Goal: Information Seeking & Learning: Learn about a topic

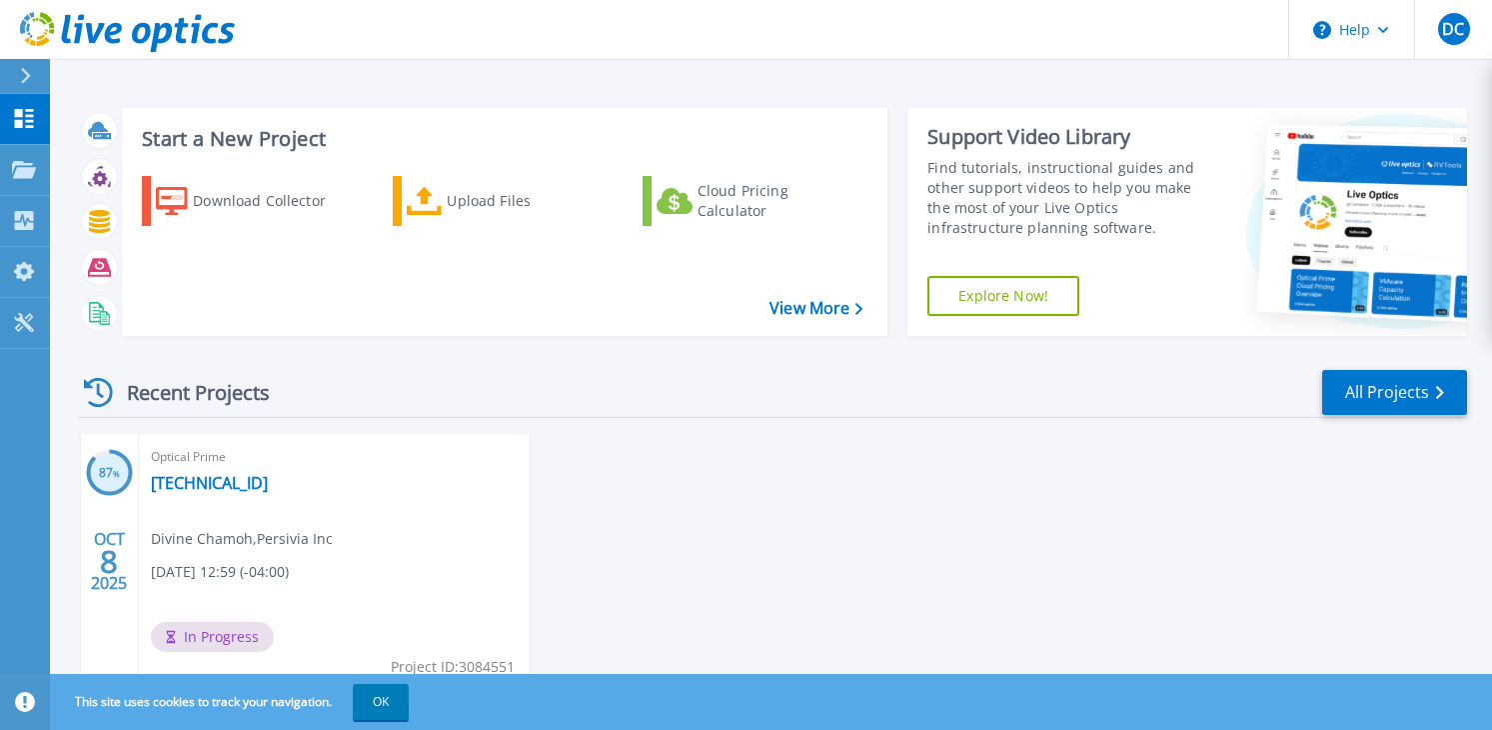
click at [252, 643] on span "In Progress" at bounding box center [212, 637] width 123 height 30
click at [238, 635] on span "In Progress" at bounding box center [212, 637] width 123 height 30
click at [182, 484] on link "[TECHNICAL_ID]" at bounding box center [209, 483] width 117 height 20
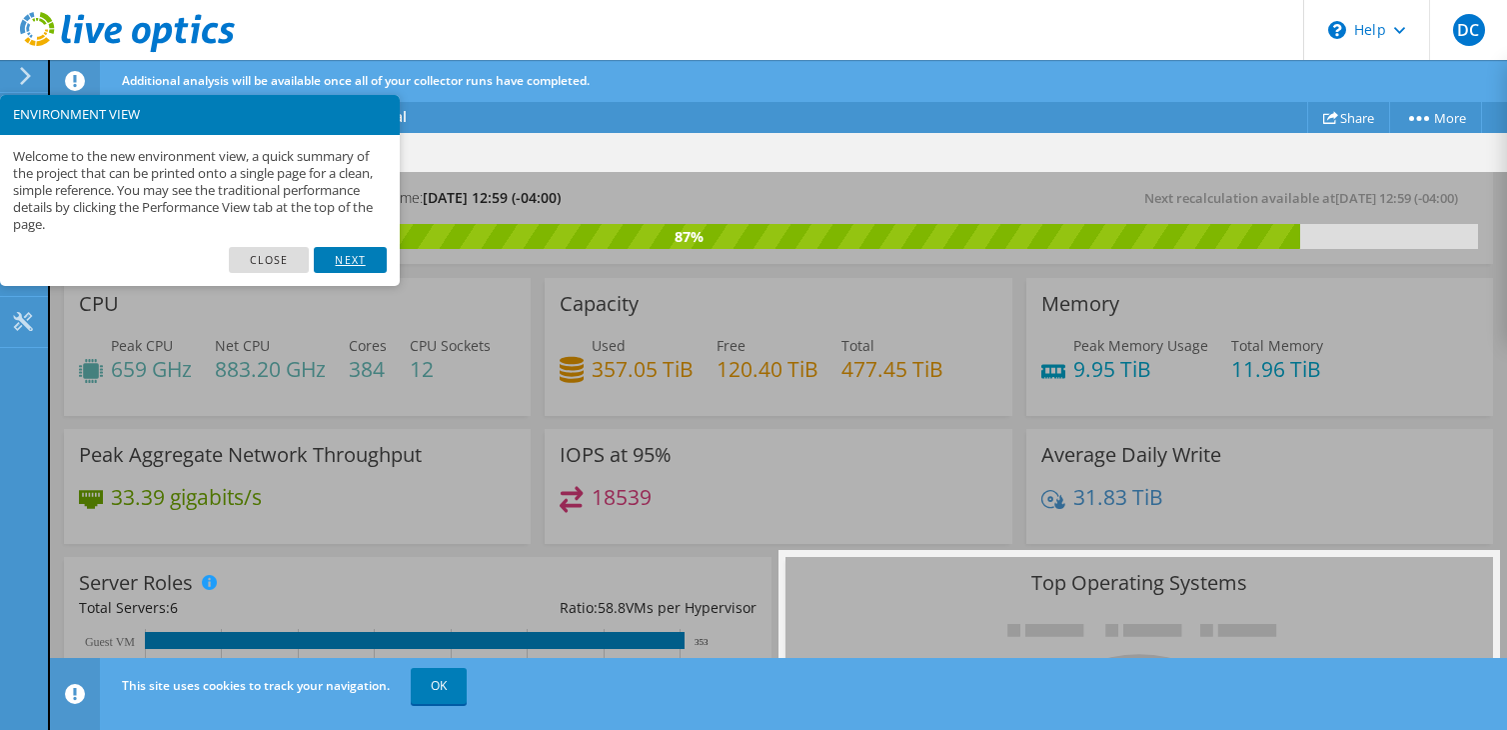
click at [341, 261] on link "Next" at bounding box center [350, 260] width 72 height 26
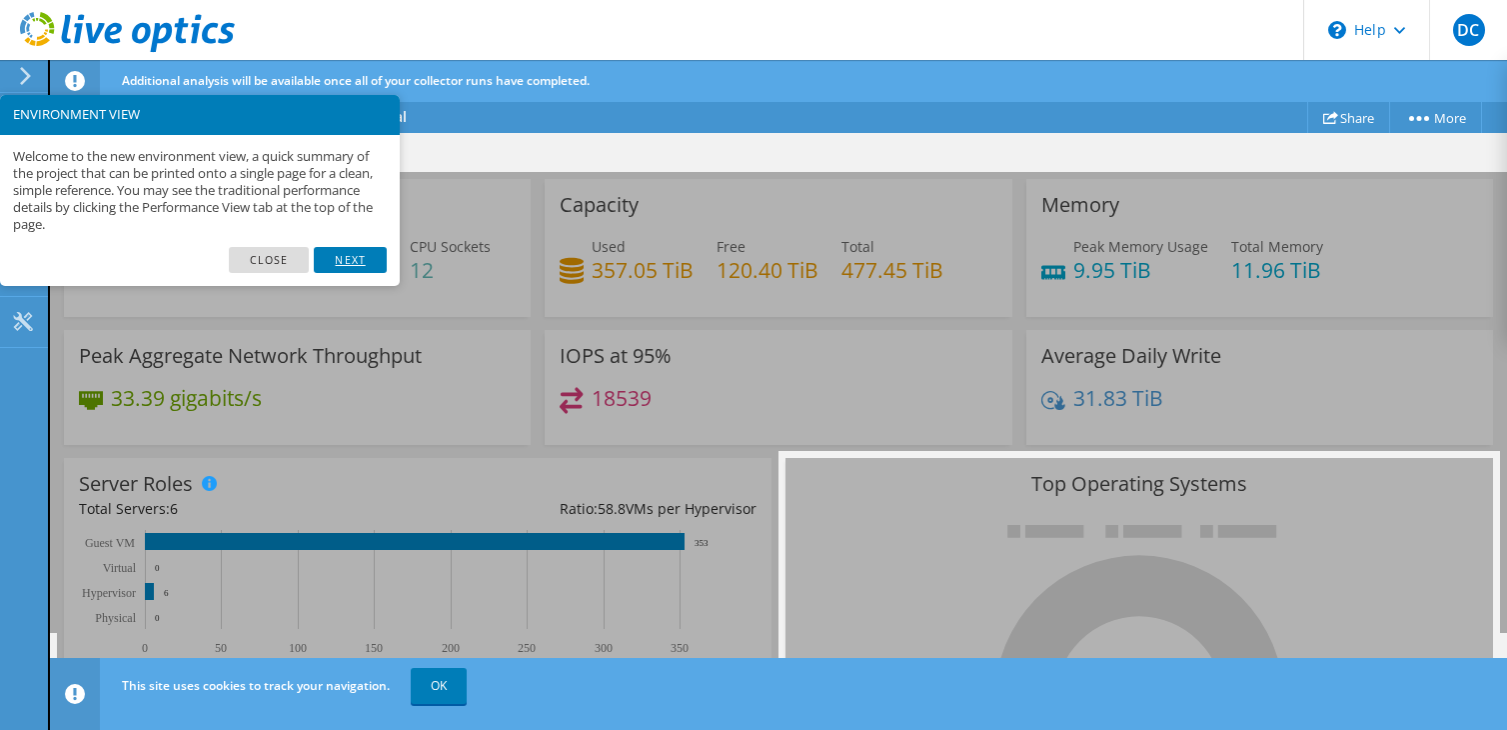
scroll to position [41, 0]
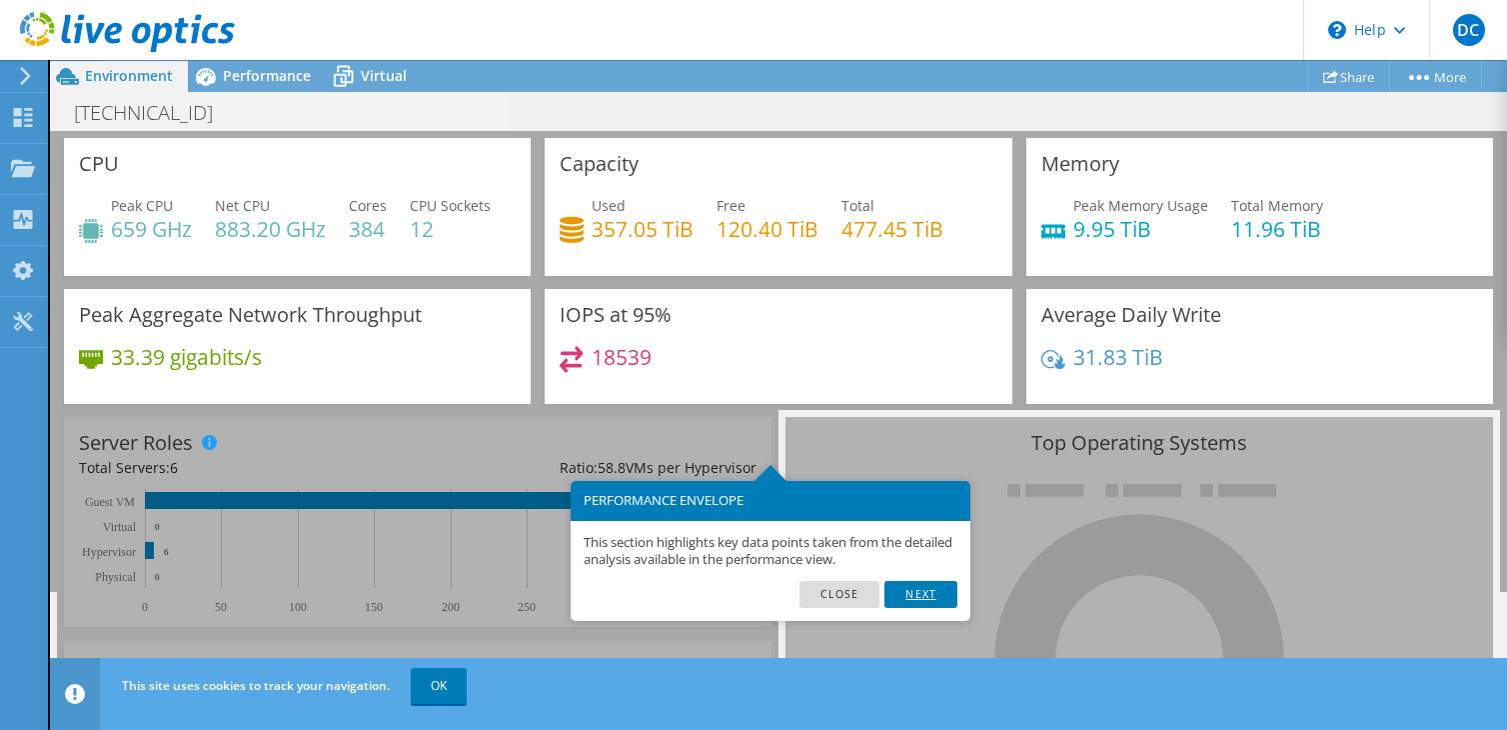
click at [933, 596] on link "Next" at bounding box center [921, 594] width 72 height 26
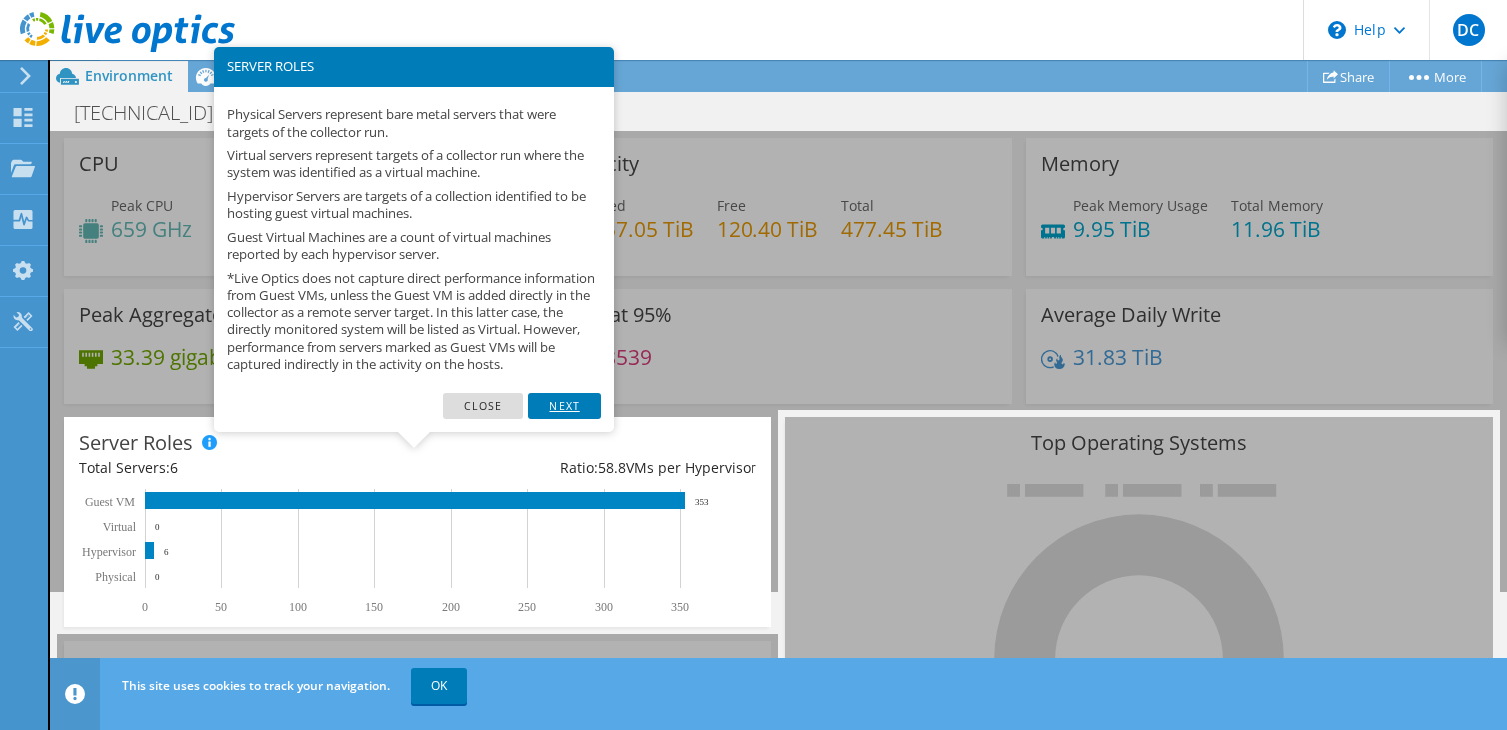
click at [554, 419] on link "Next" at bounding box center [564, 406] width 72 height 26
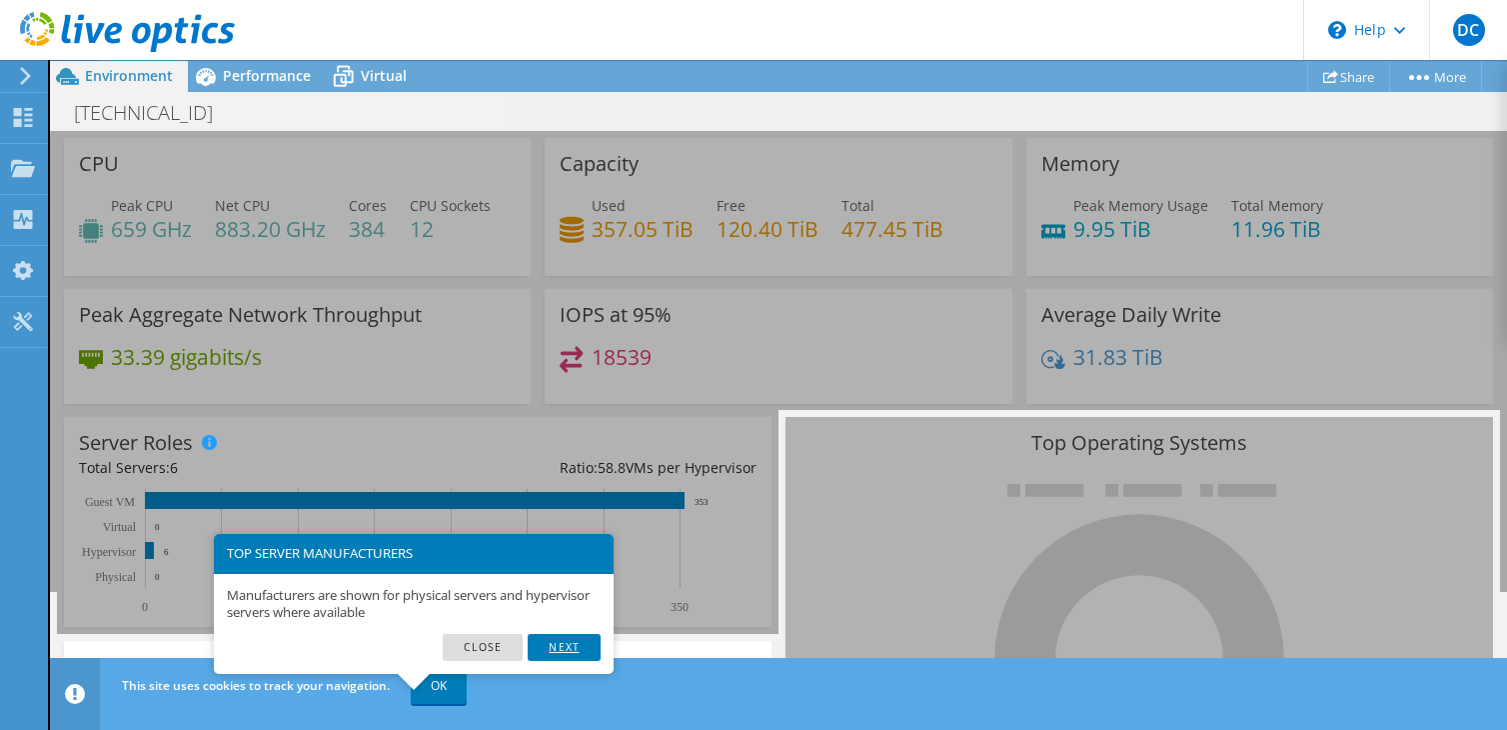
click at [556, 643] on link "Next" at bounding box center [564, 647] width 72 height 26
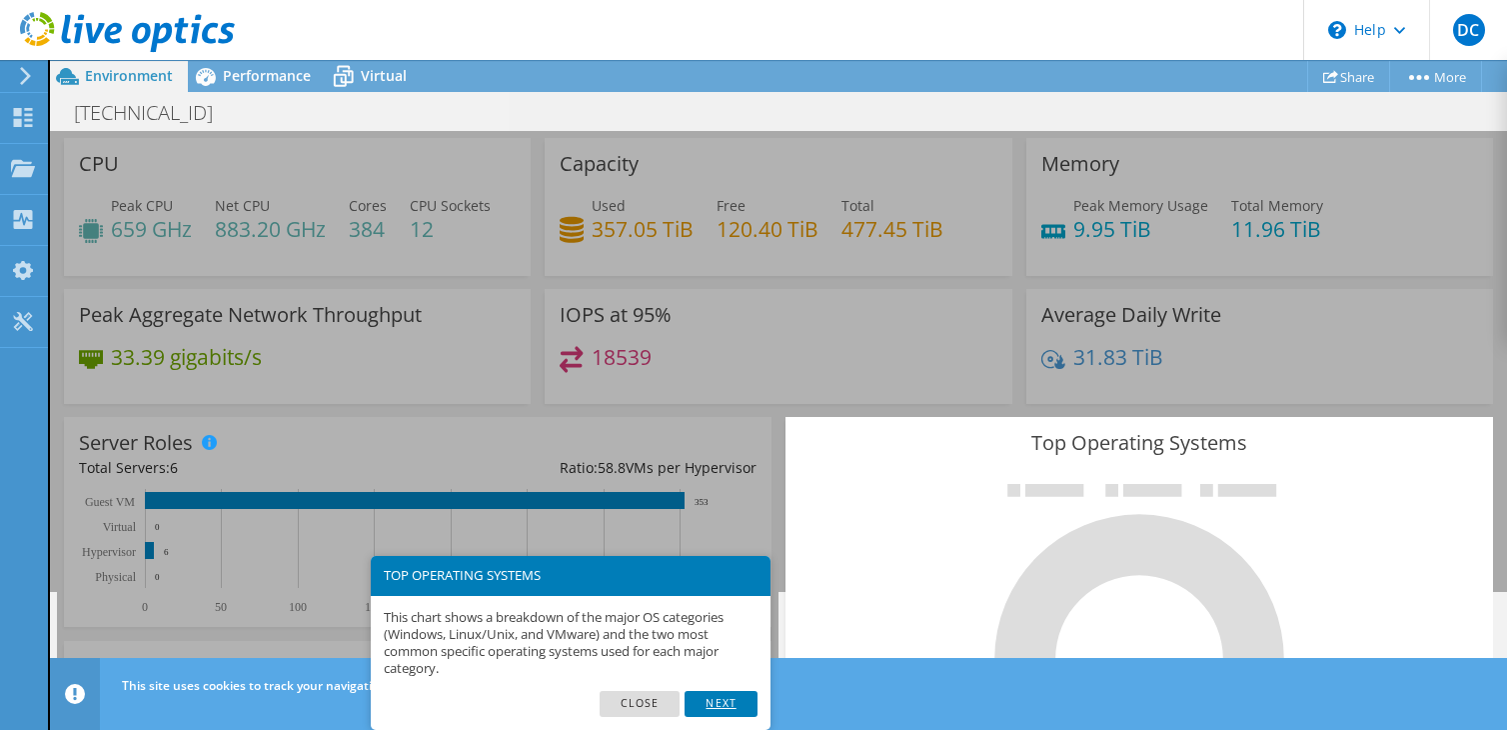
click at [726, 707] on link "Next" at bounding box center [721, 704] width 72 height 26
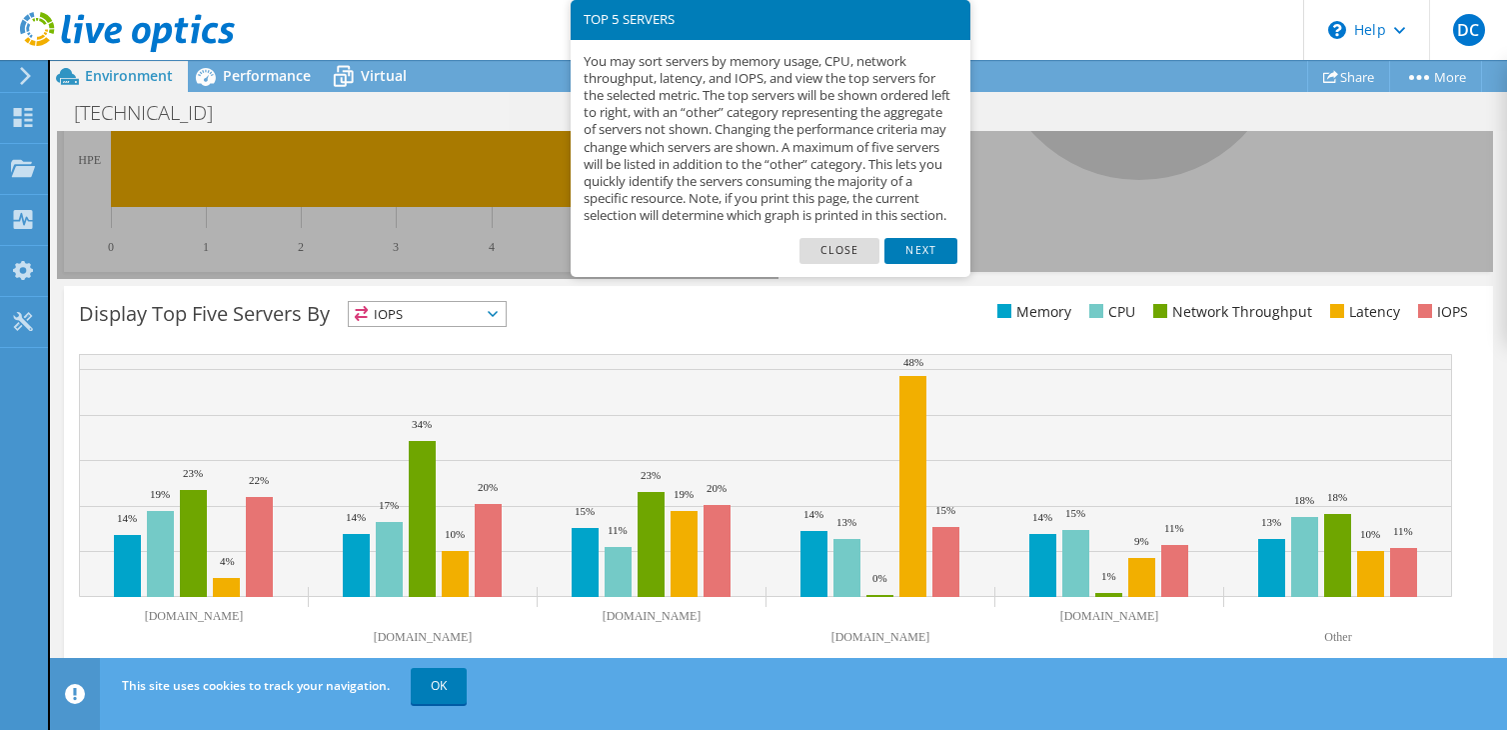
click at [923, 263] on link "Next" at bounding box center [921, 251] width 72 height 26
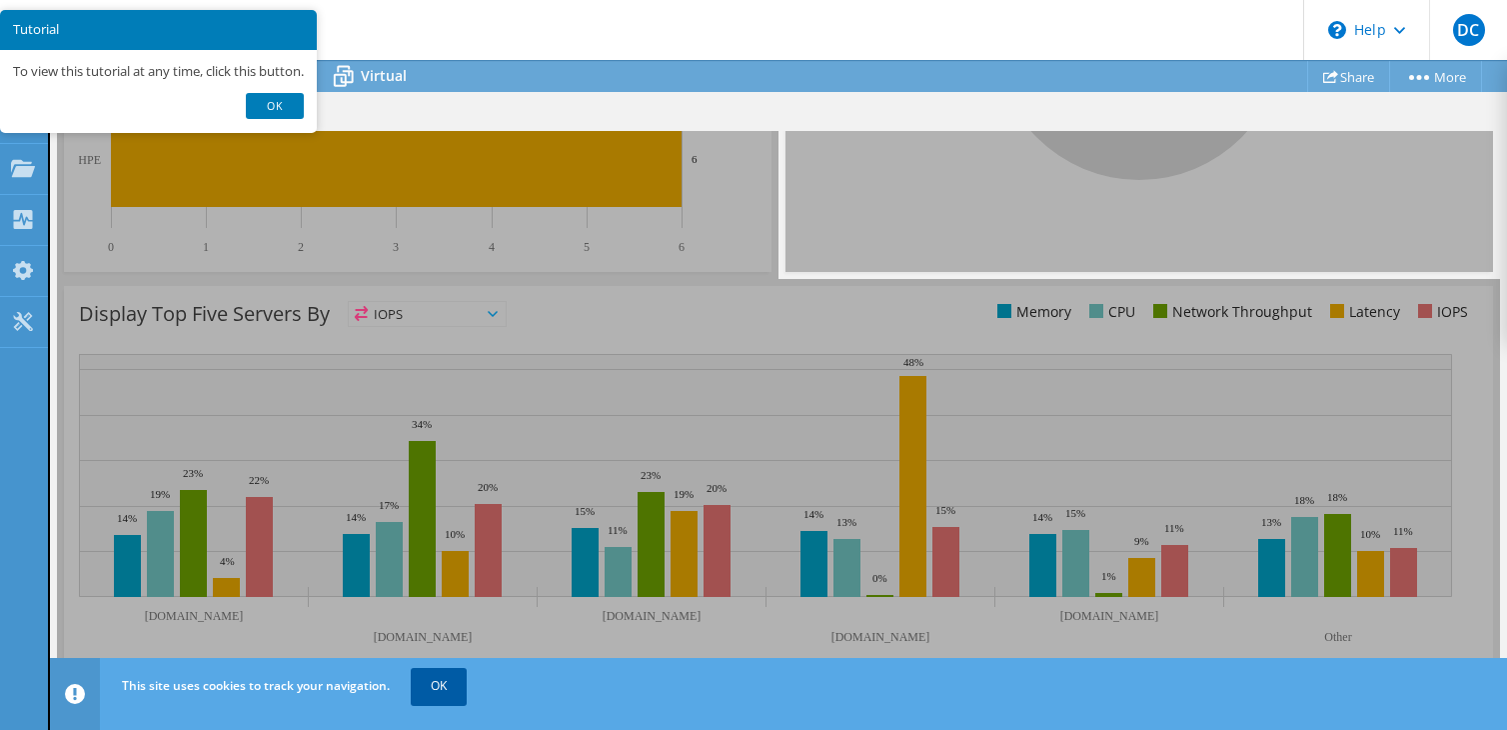
click at [437, 688] on link "OK" at bounding box center [439, 686] width 56 height 36
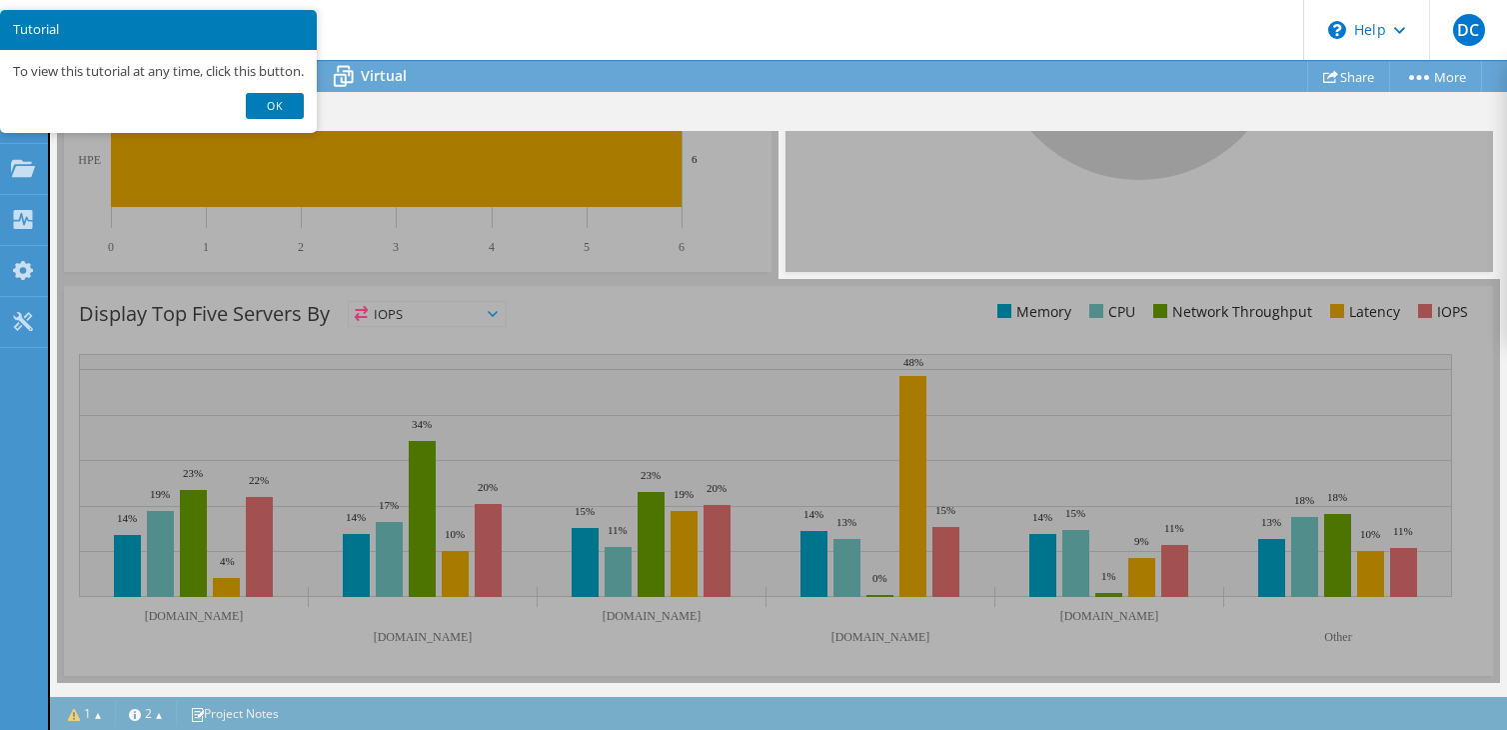
scroll to position [378, 0]
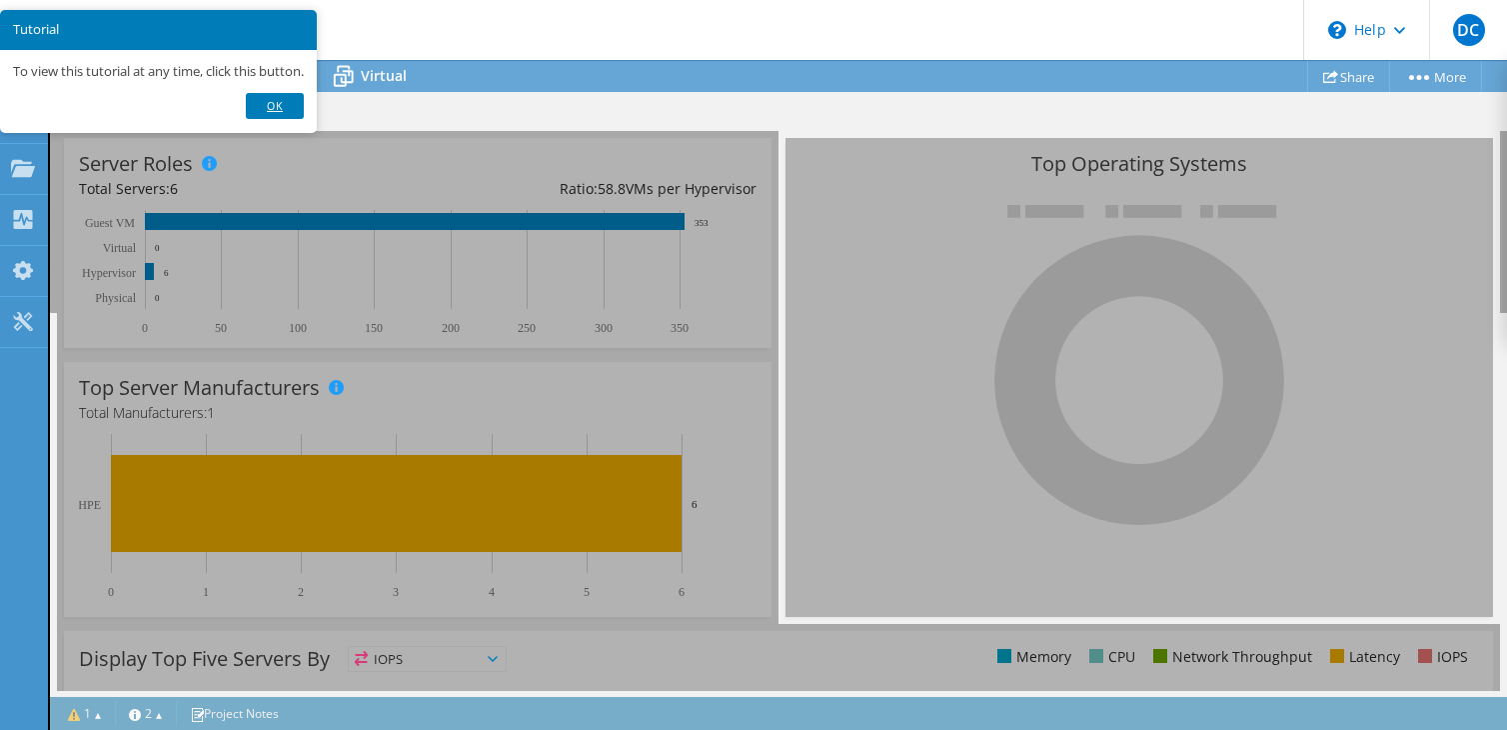
click at [271, 109] on link "Ok" at bounding box center [275, 106] width 58 height 26
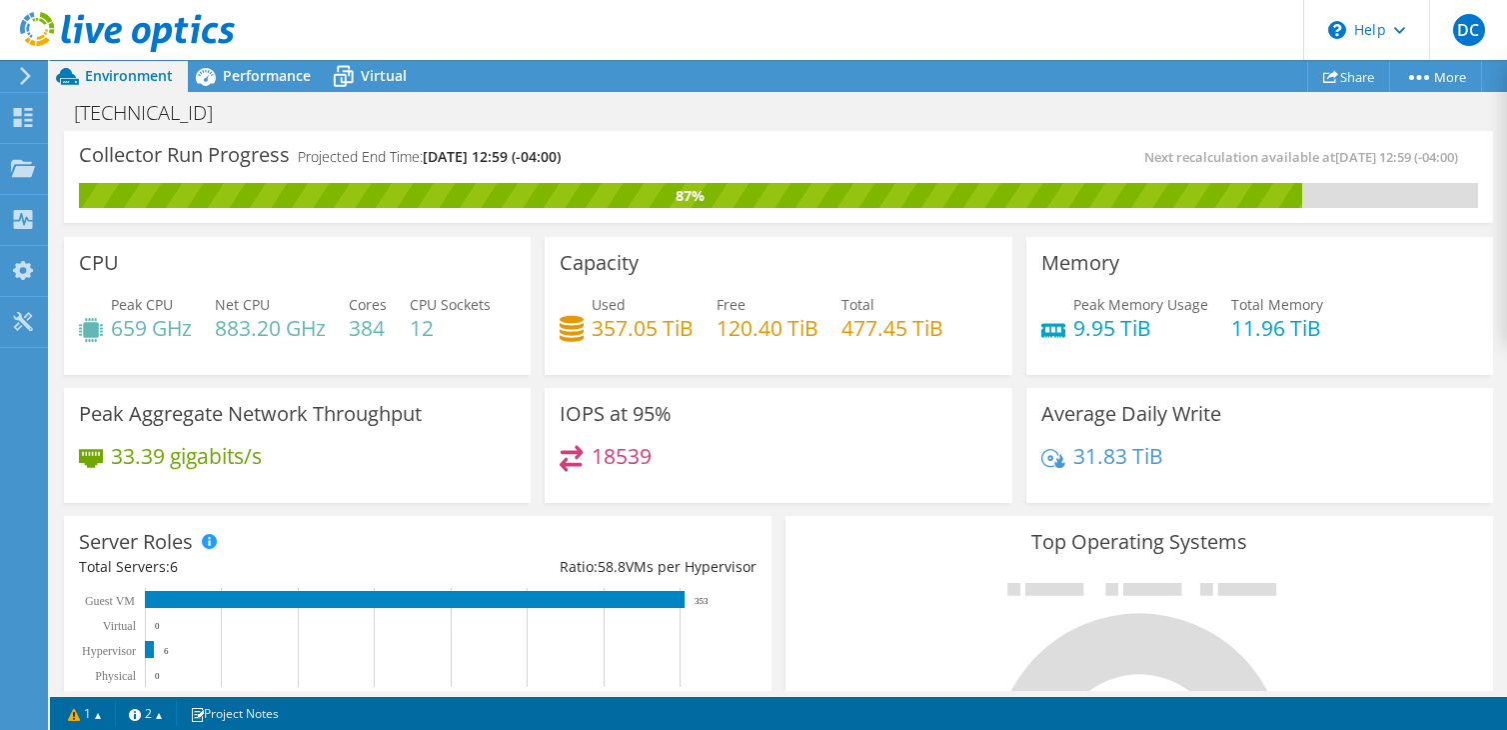
scroll to position [400, 0]
click at [715, 32] on header "DC End User Divine Chamoh [EMAIL_ADDRESS][DOMAIN_NAME] Persivia Inc My Profile …" at bounding box center [753, 30] width 1507 height 60
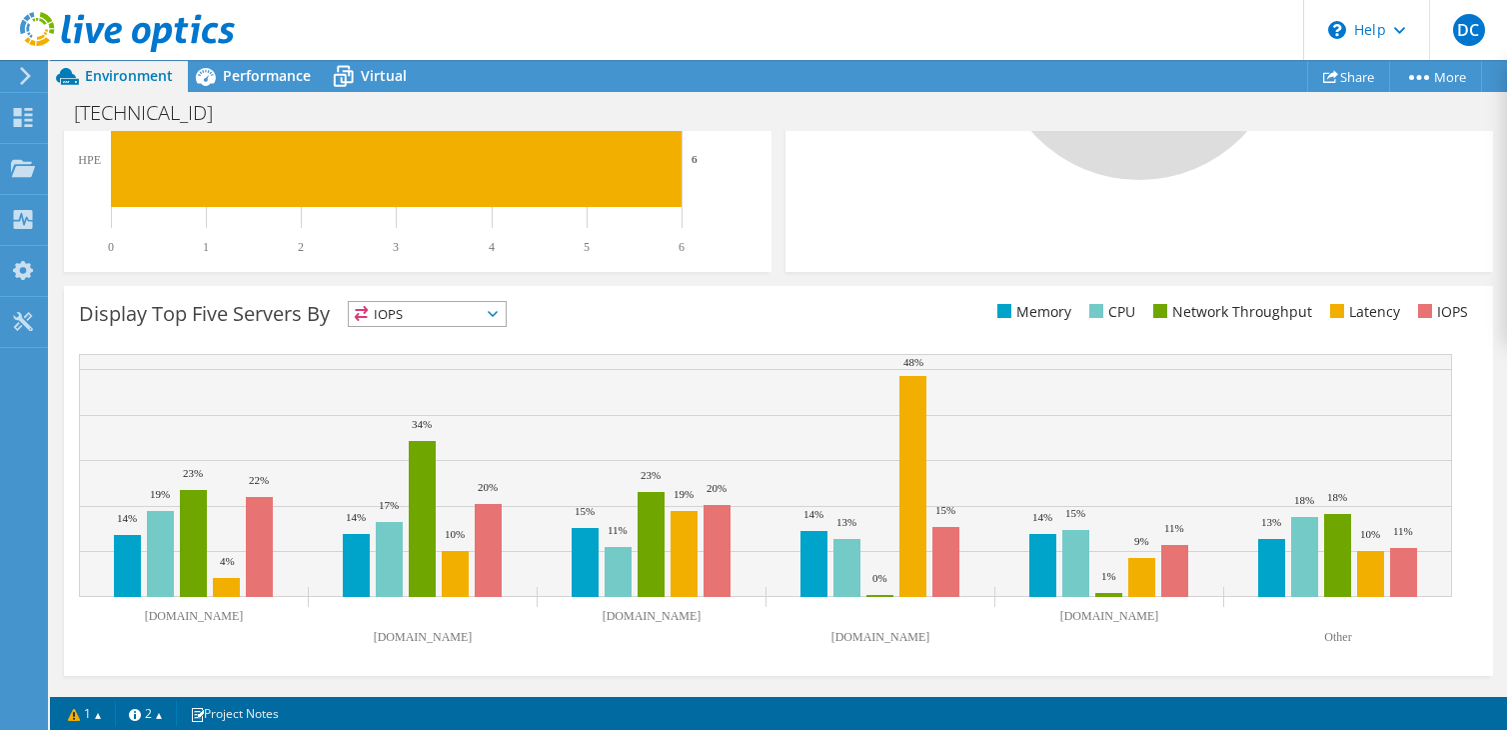
scroll to position [777, 0]
click at [498, 316] on icon at bounding box center [493, 314] width 10 height 6
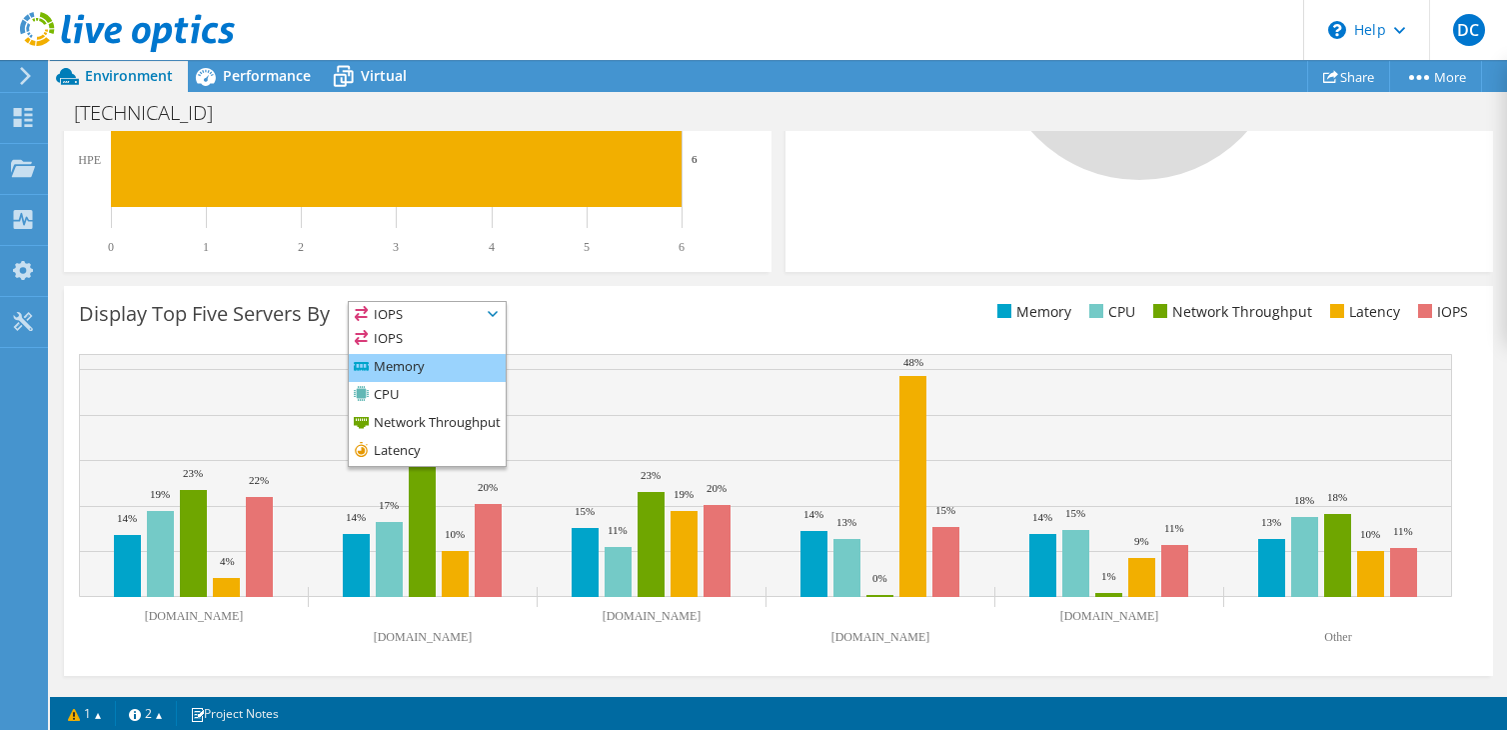
click at [424, 370] on li "Memory" at bounding box center [427, 368] width 157 height 28
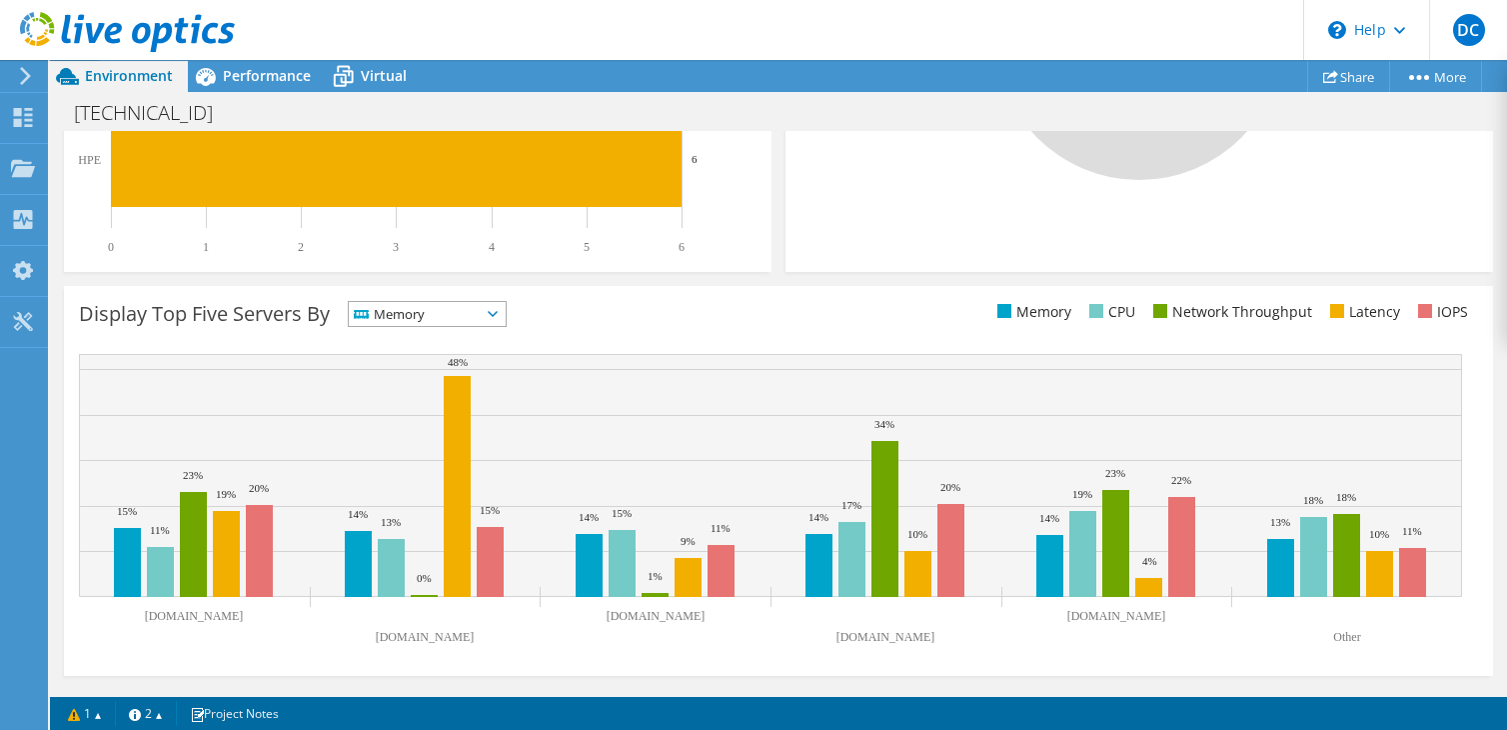
click at [506, 311] on span "Memory" at bounding box center [427, 314] width 157 height 24
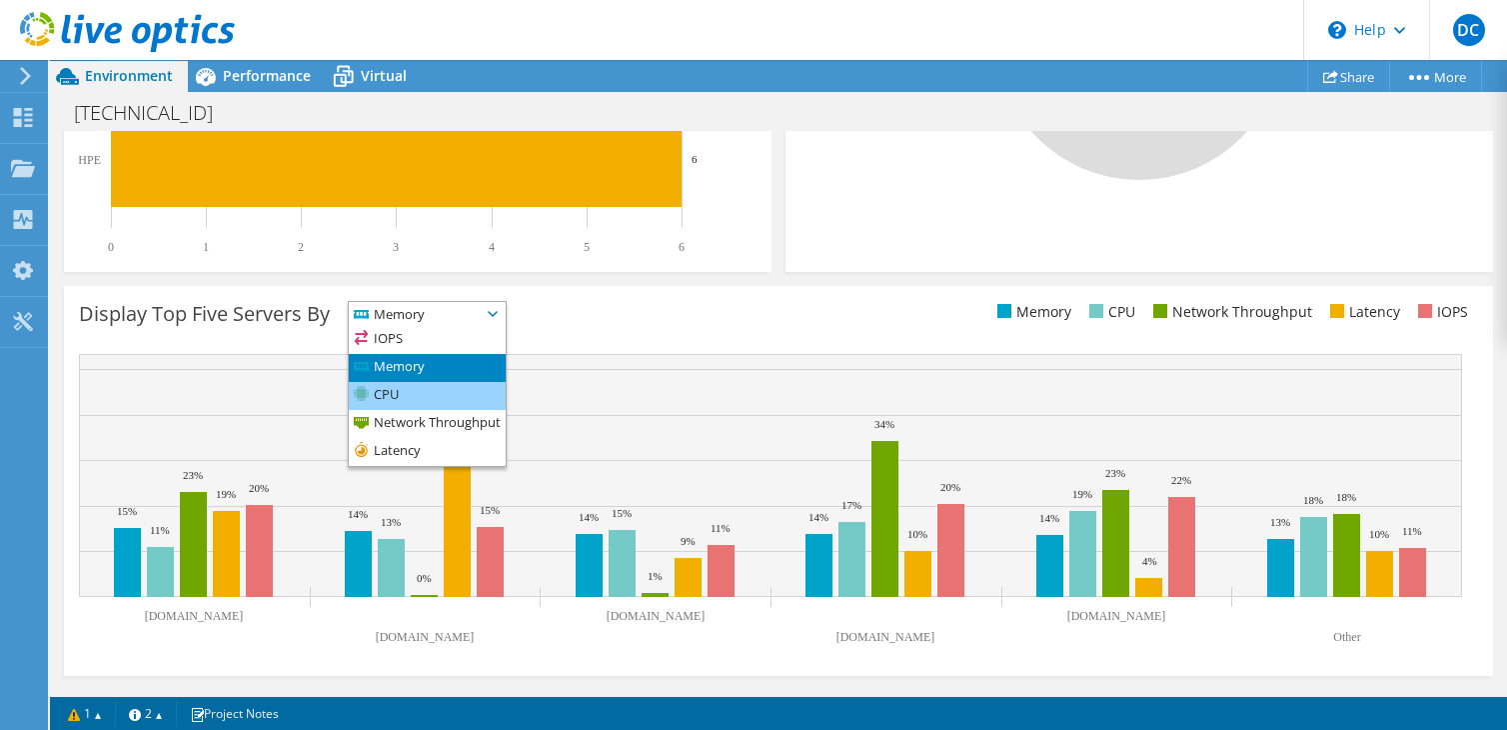
click at [397, 395] on li "CPU" at bounding box center [427, 396] width 157 height 28
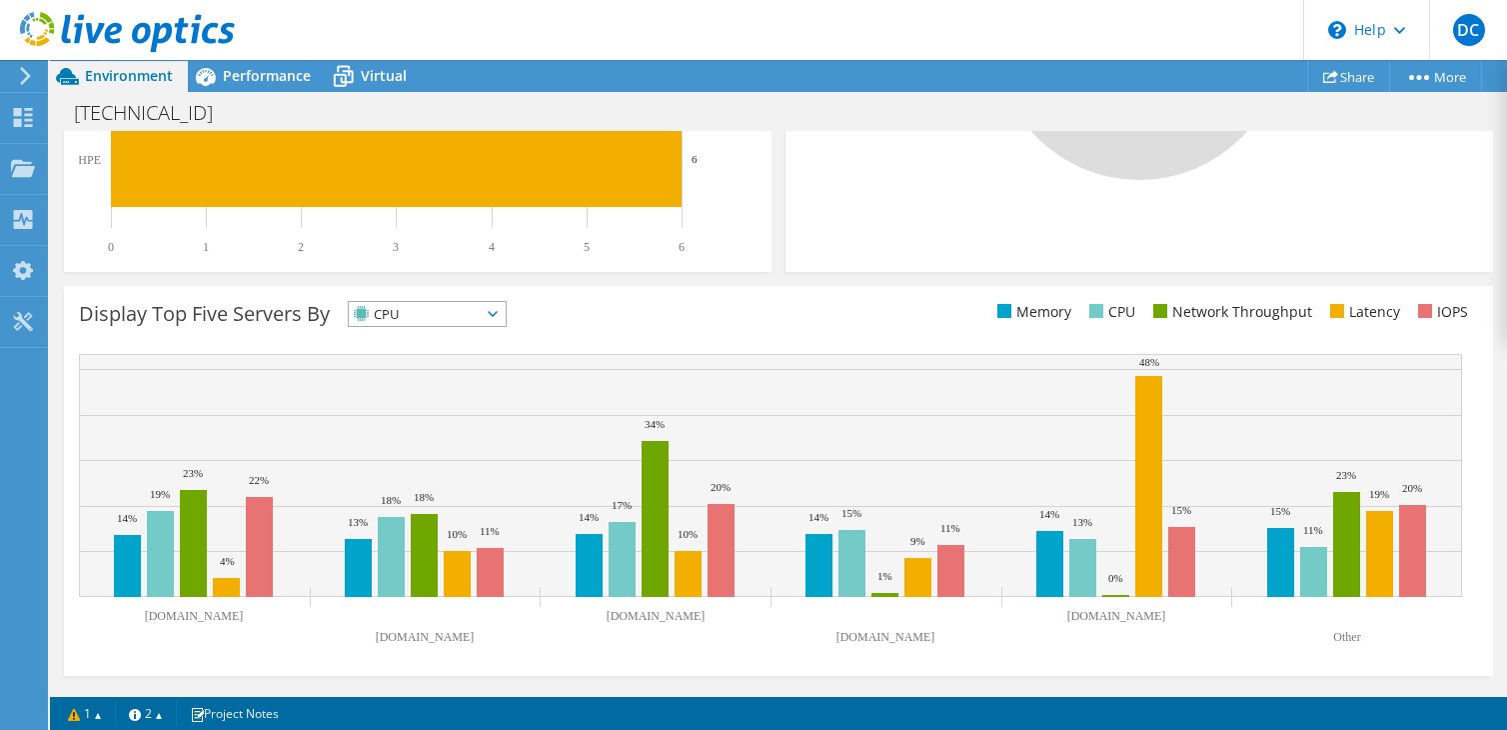
click at [498, 317] on icon at bounding box center [493, 314] width 10 height 6
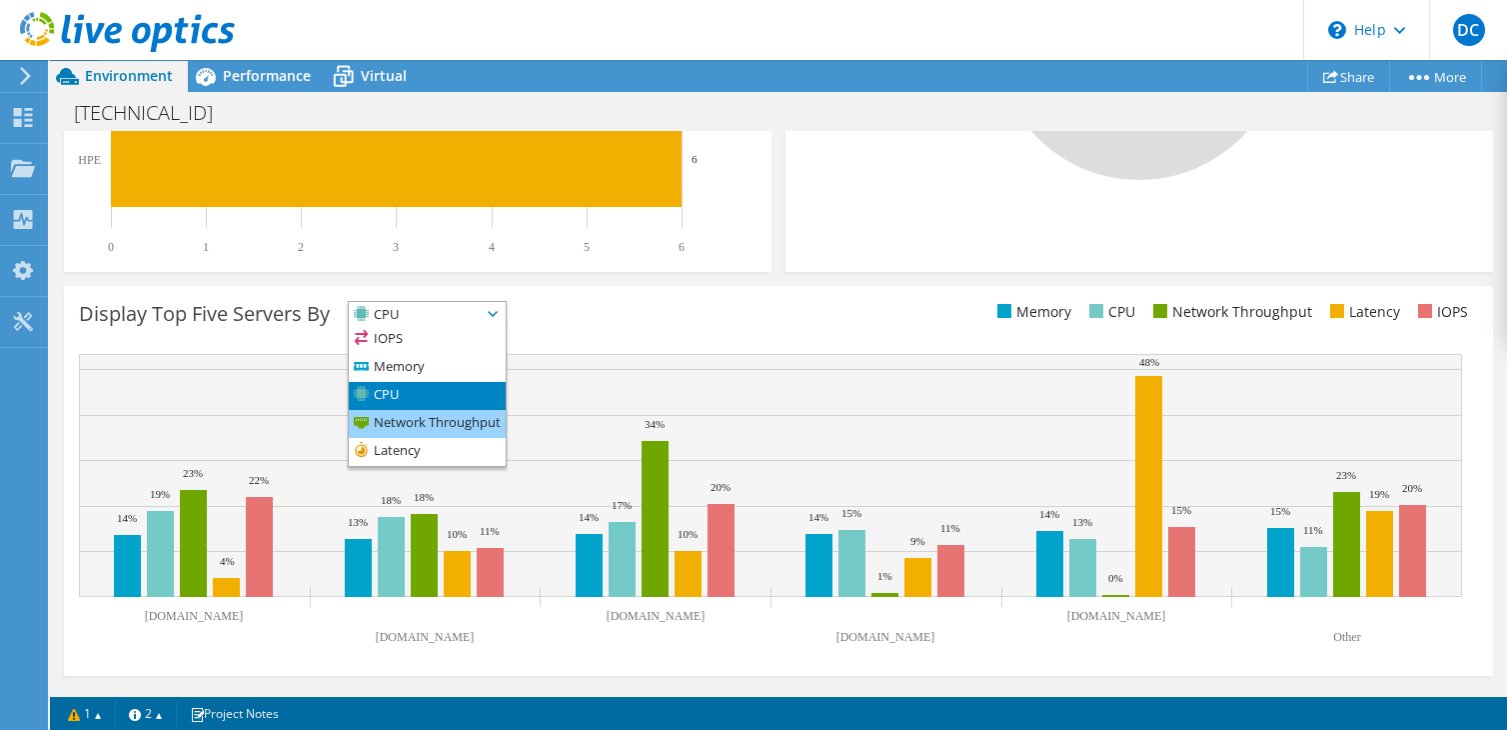
click at [437, 417] on li "Network Throughput" at bounding box center [427, 424] width 157 height 28
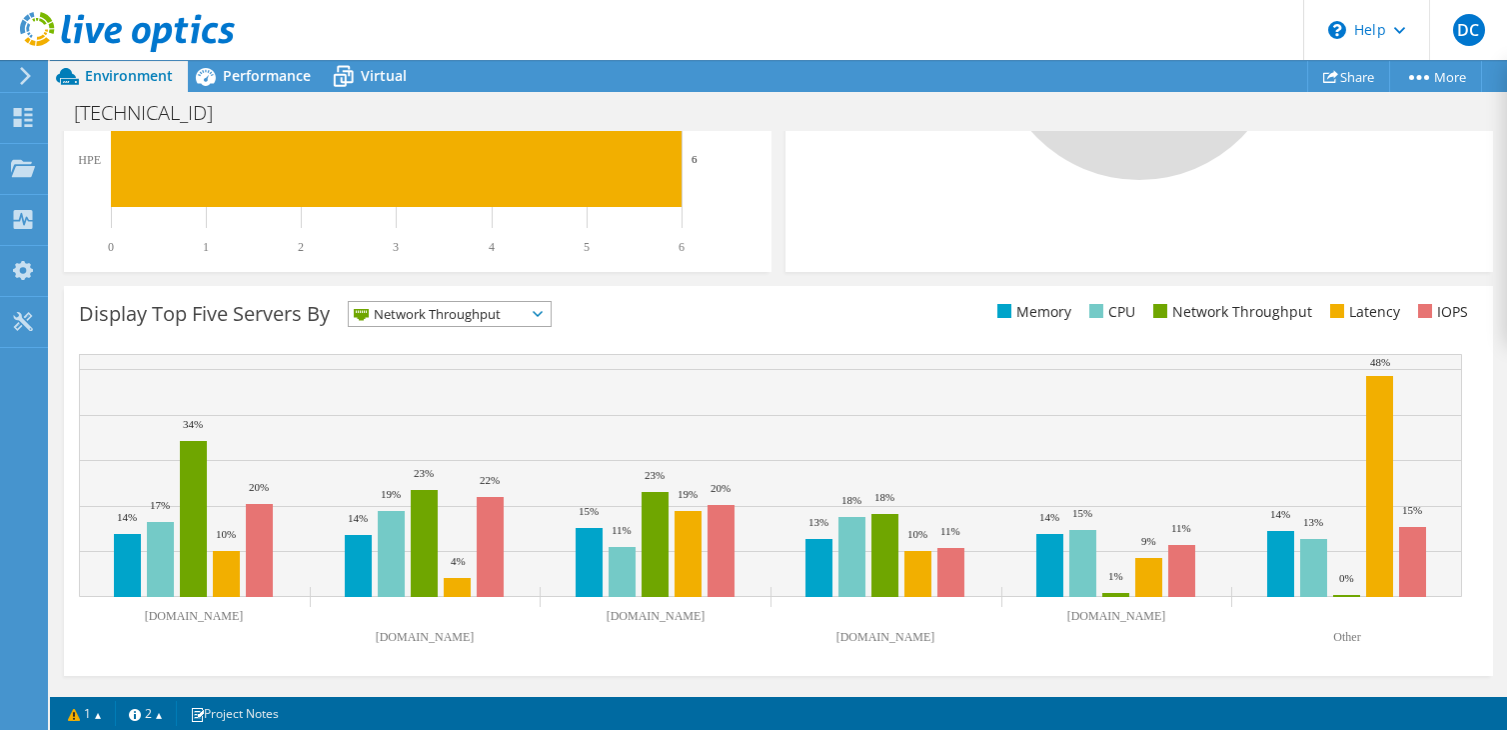
click at [539, 316] on icon at bounding box center [538, 314] width 10 height 6
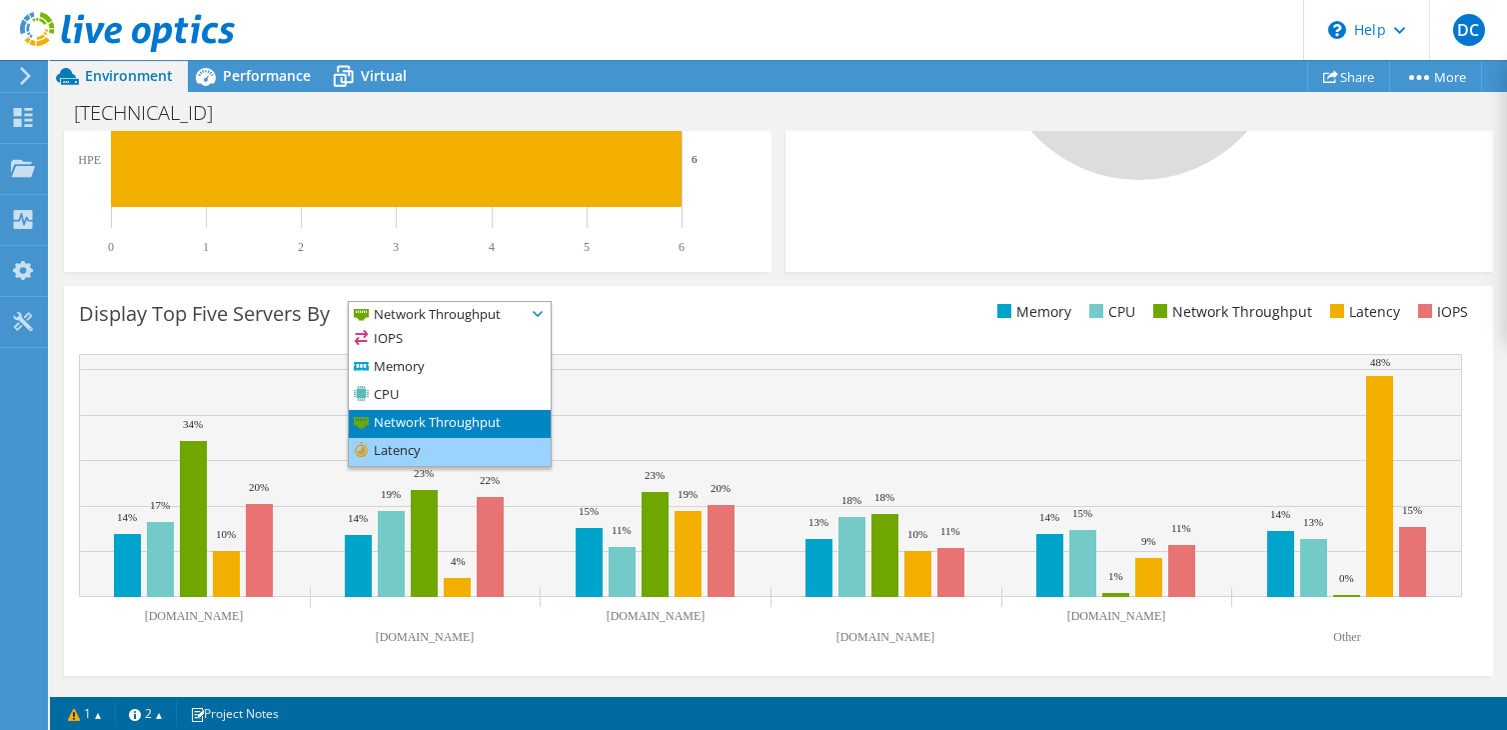
click at [417, 446] on li "Latency" at bounding box center [450, 452] width 202 height 28
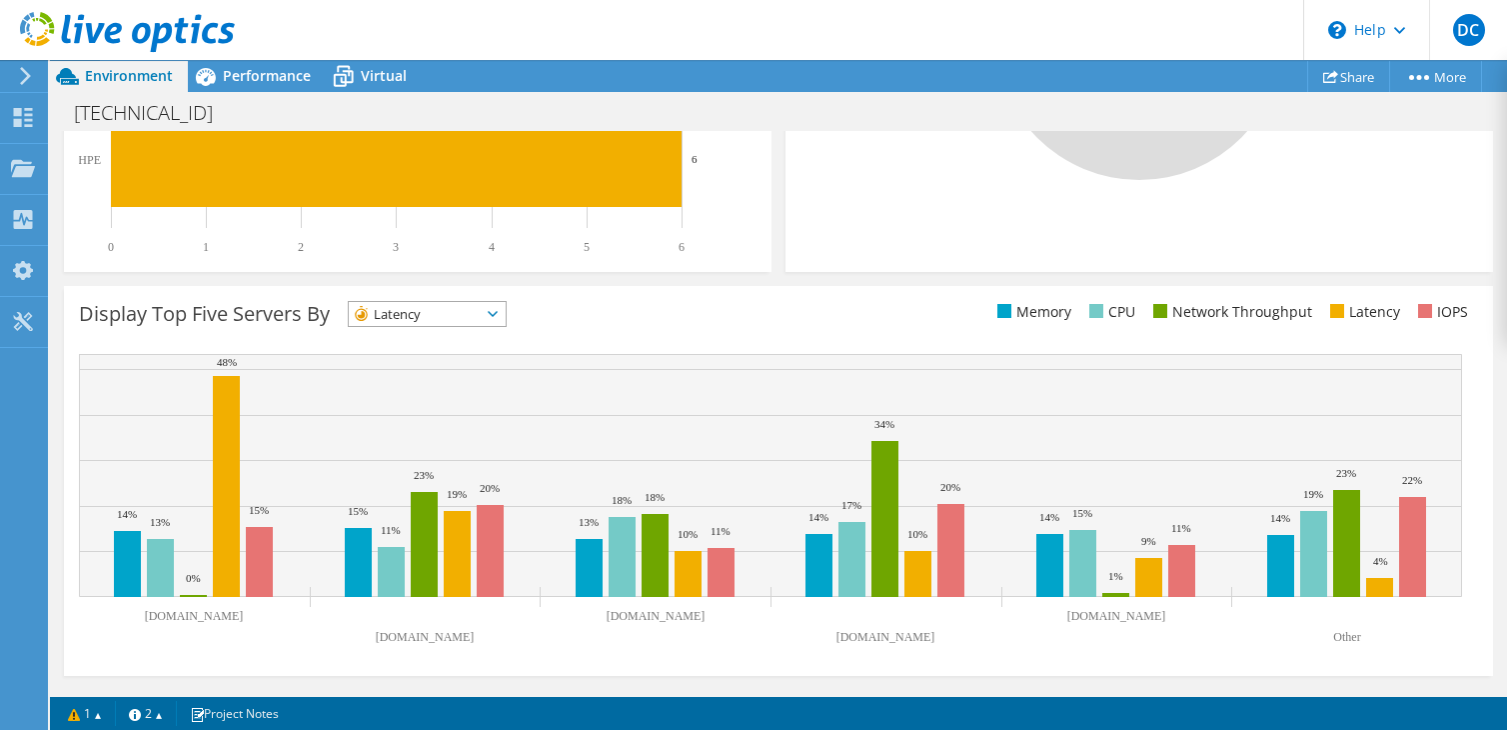
click at [498, 316] on icon at bounding box center [493, 314] width 10 height 6
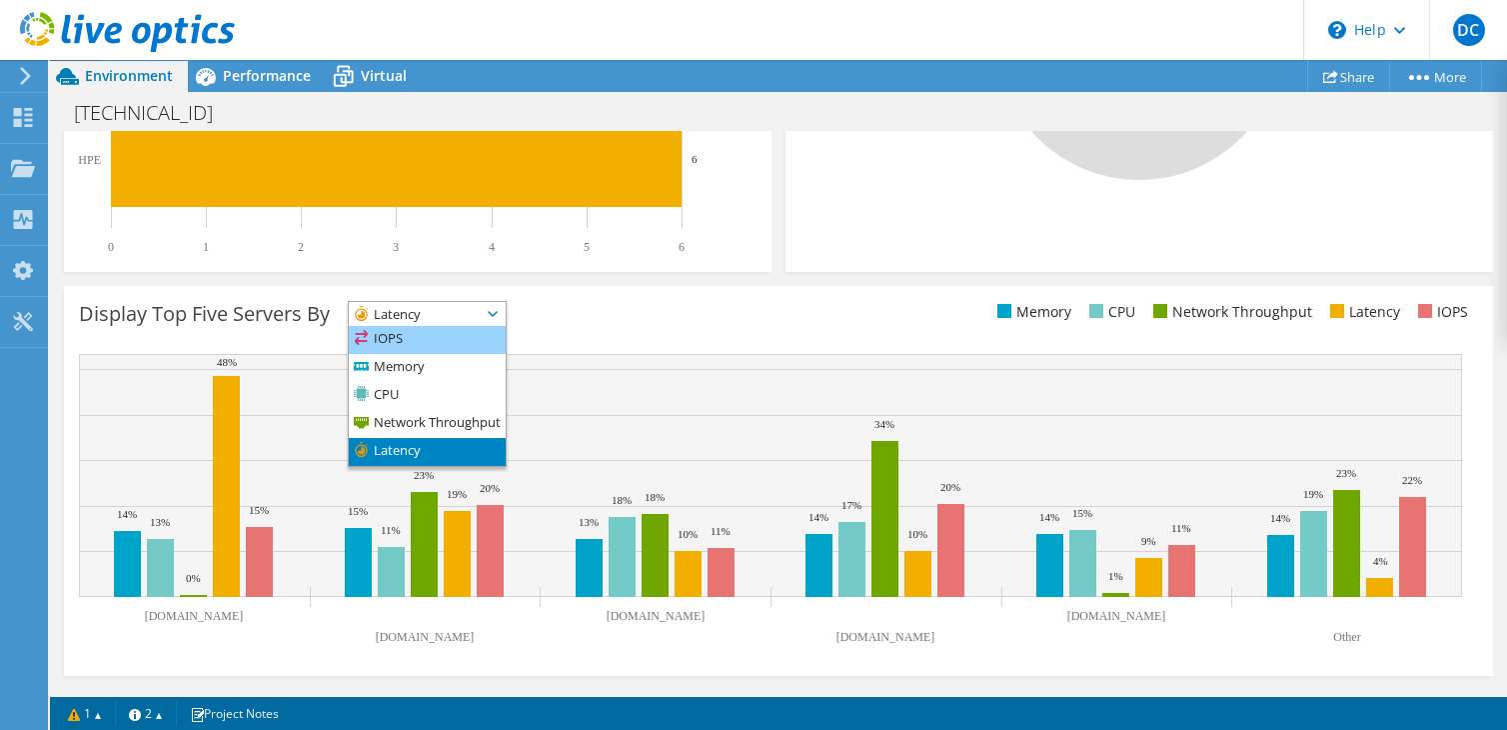
click at [411, 343] on li "IOPS" at bounding box center [427, 340] width 157 height 28
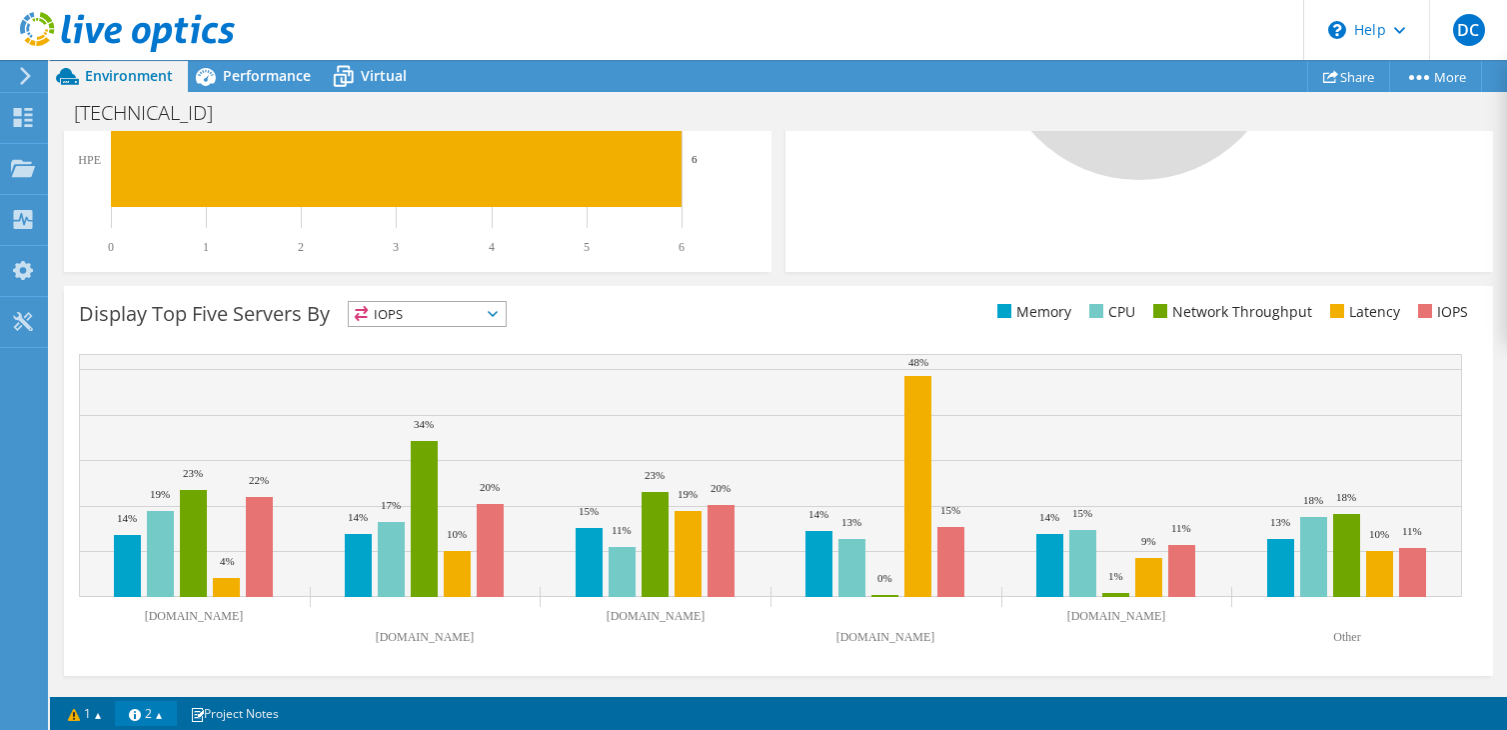
click at [170, 715] on link "2" at bounding box center [146, 713] width 62 height 25
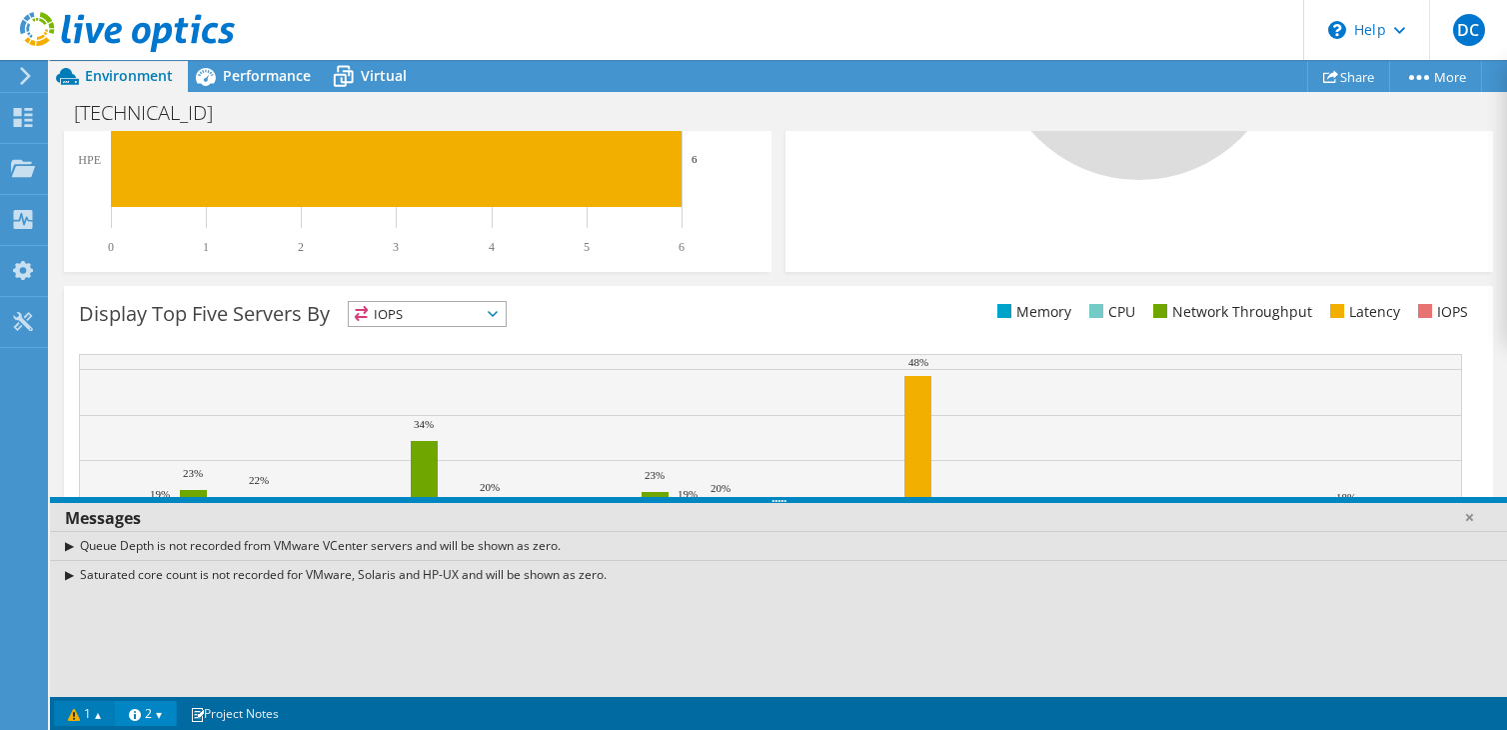
click at [104, 717] on link "1" at bounding box center [85, 713] width 62 height 25
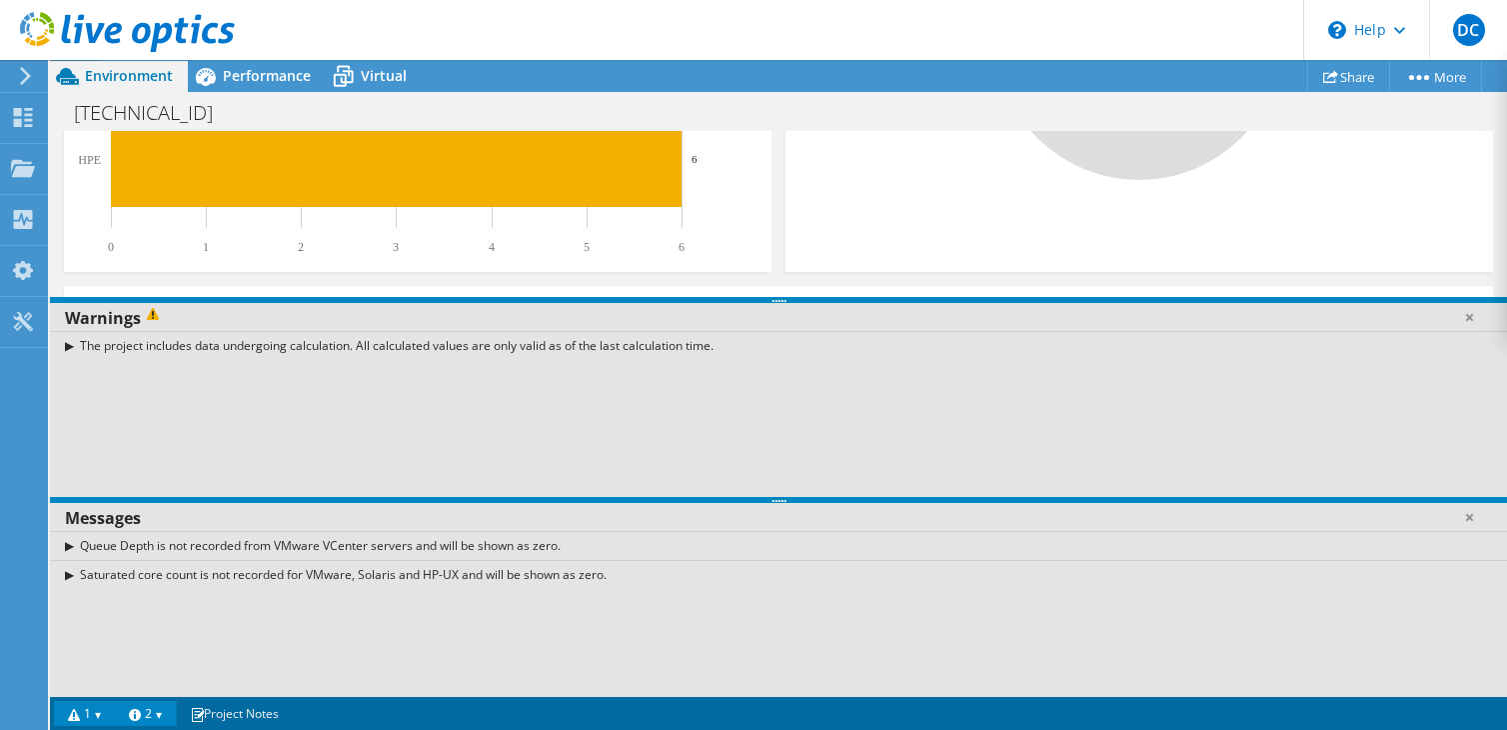
click at [104, 718] on link "1" at bounding box center [85, 713] width 62 height 25
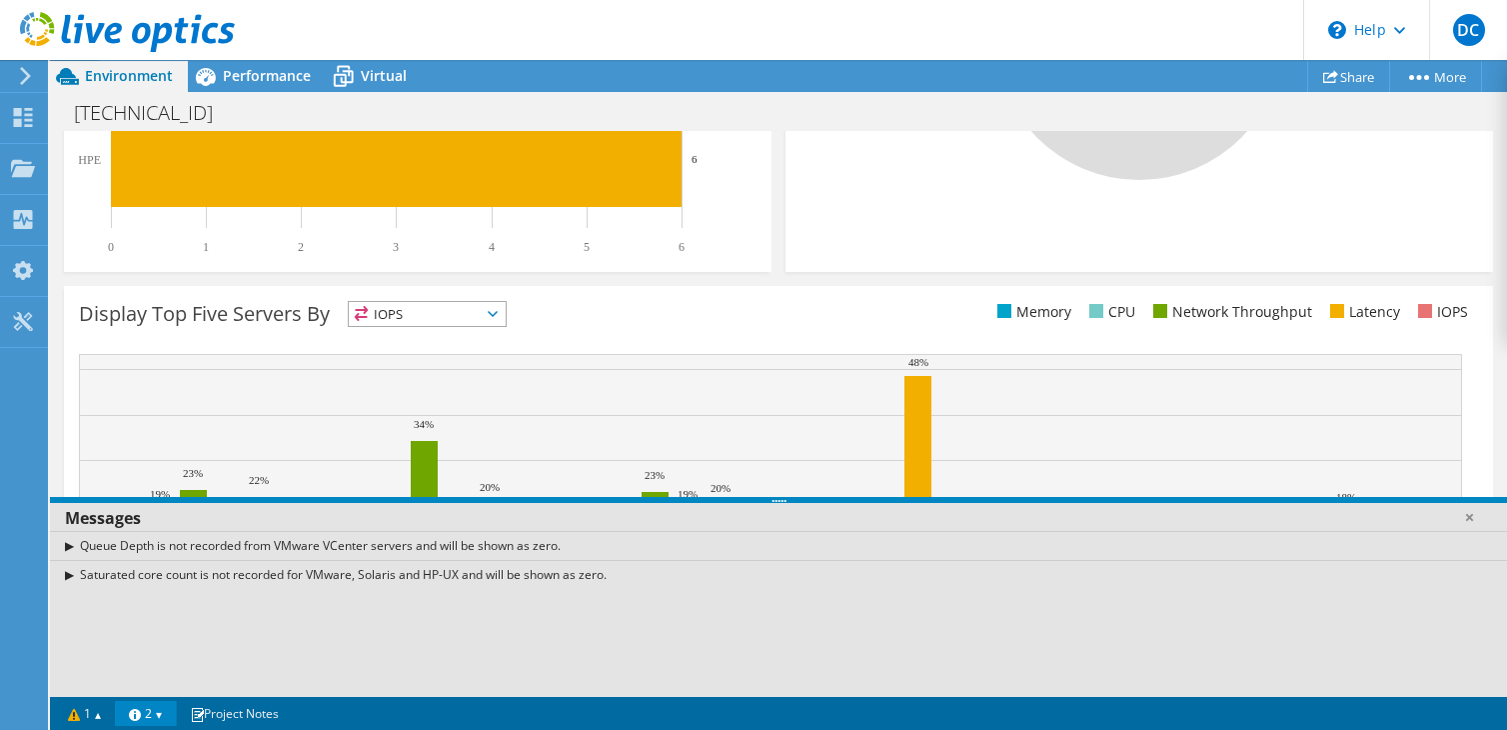
click at [159, 712] on link "2" at bounding box center [146, 713] width 62 height 25
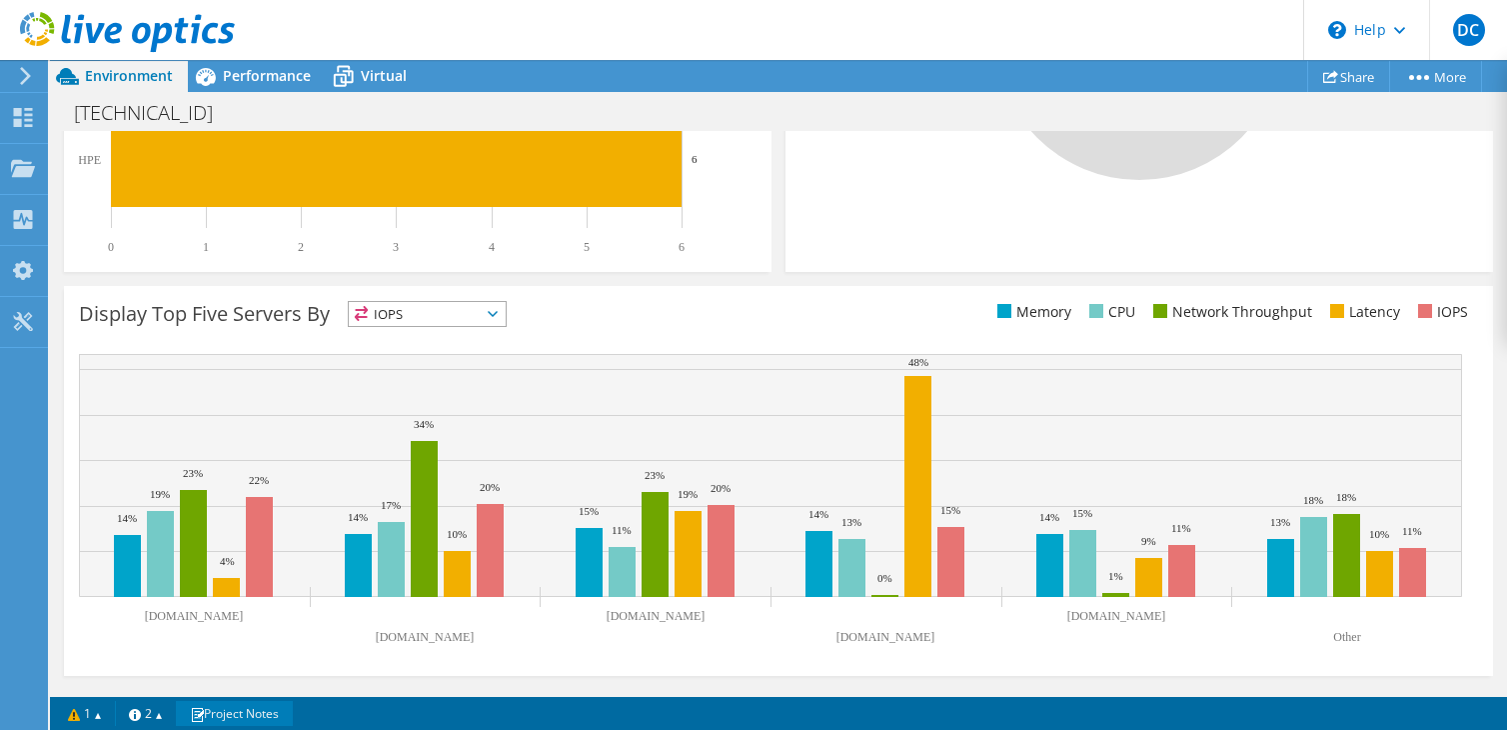
click at [240, 719] on link "Project Notes" at bounding box center [234, 713] width 117 height 25
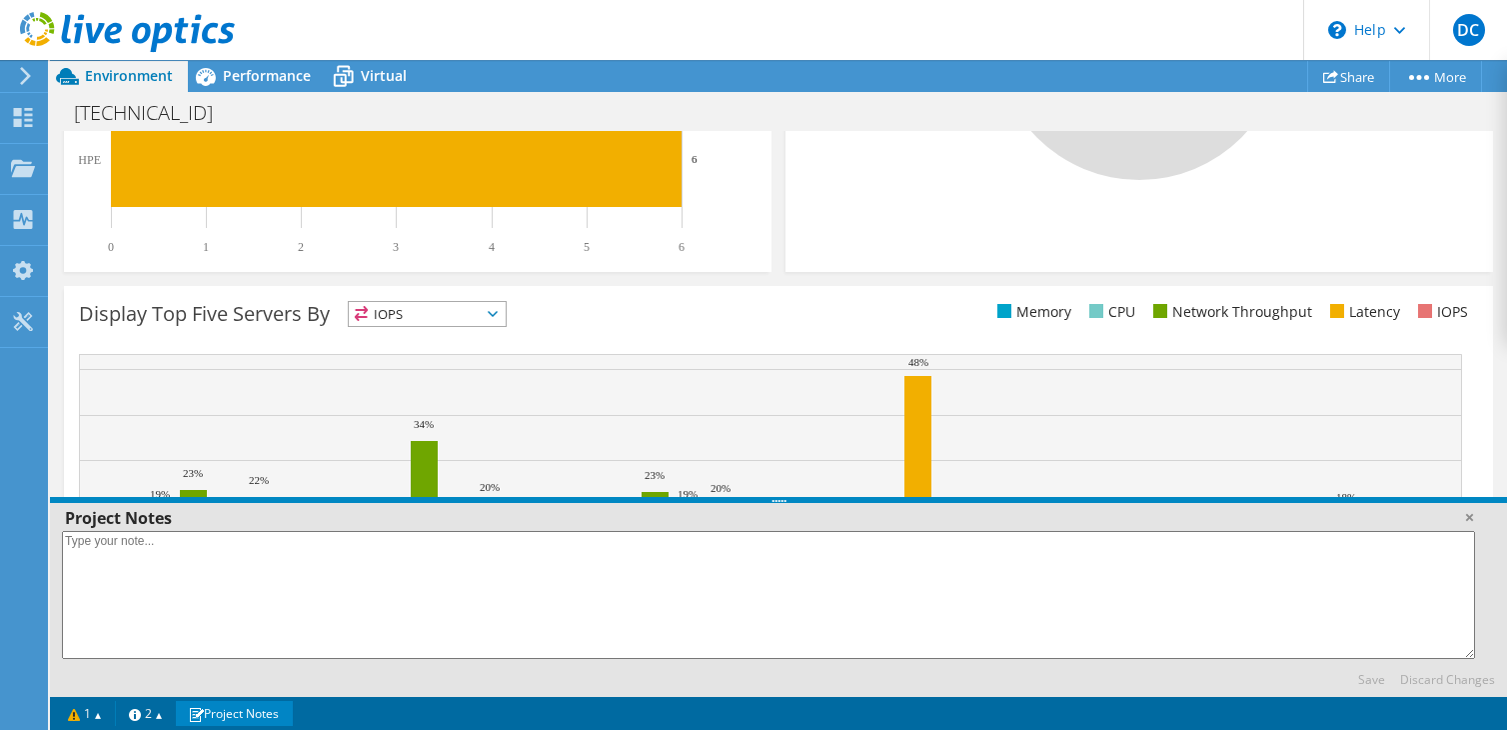
click at [241, 718] on link "Project Notes" at bounding box center [234, 713] width 117 height 25
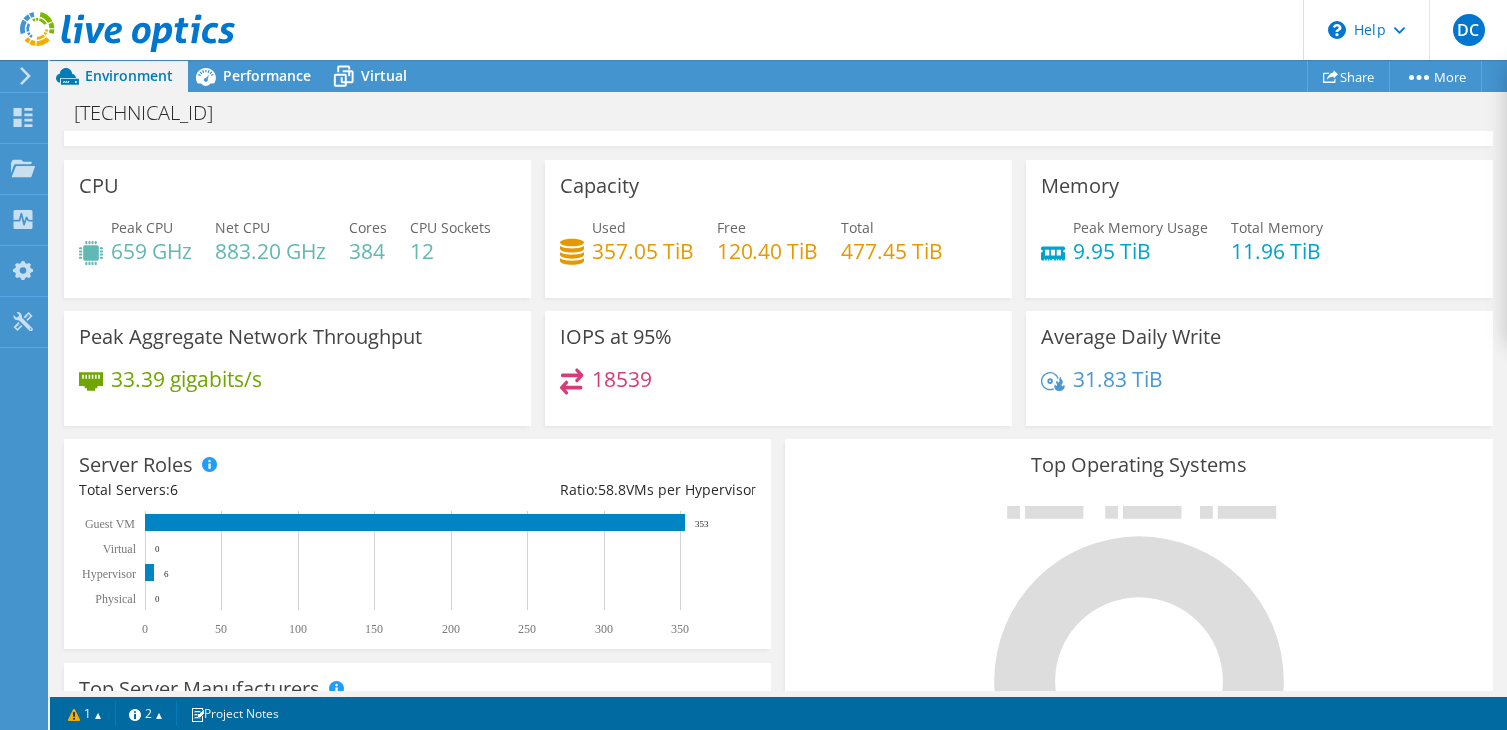
scroll to position [0, 0]
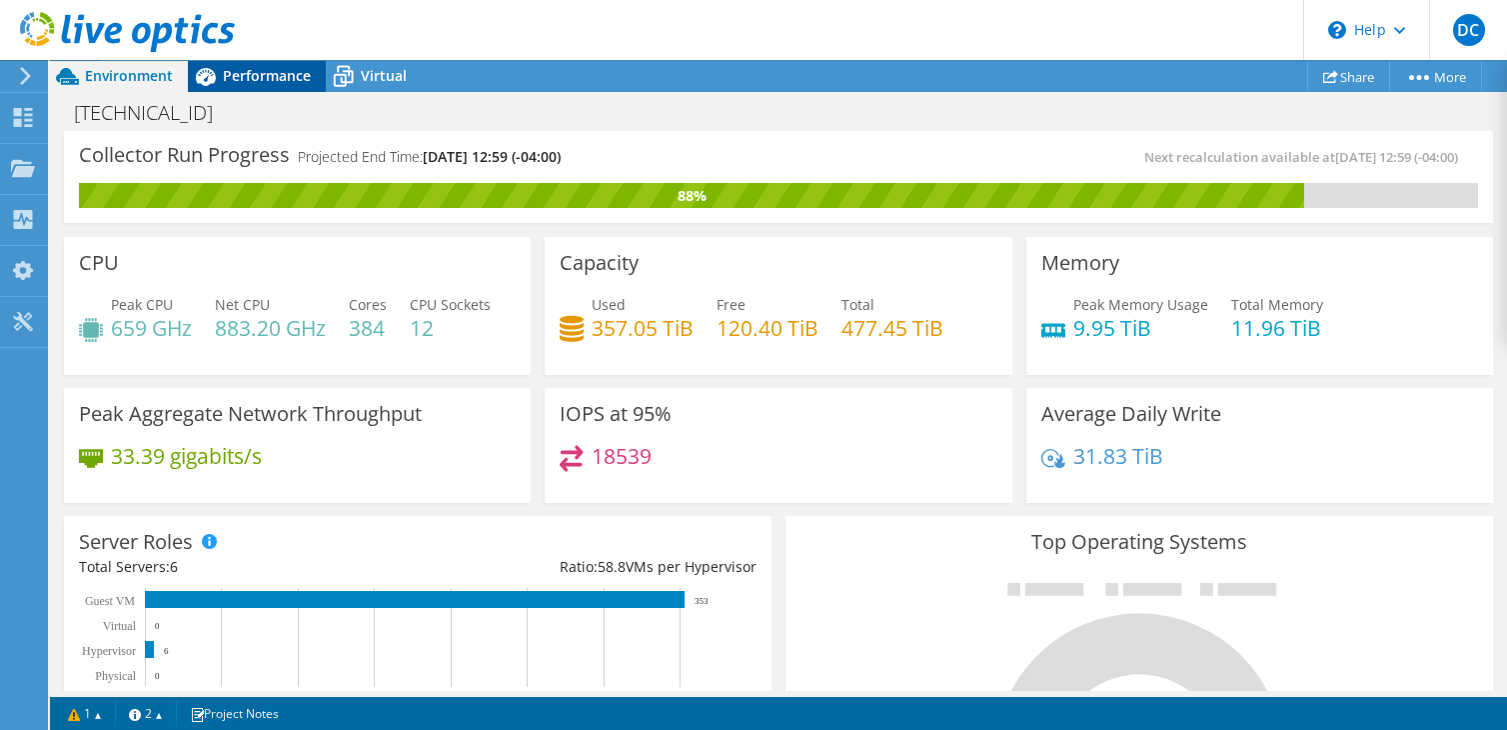
click at [268, 75] on span "Performance" at bounding box center [267, 75] width 88 height 19
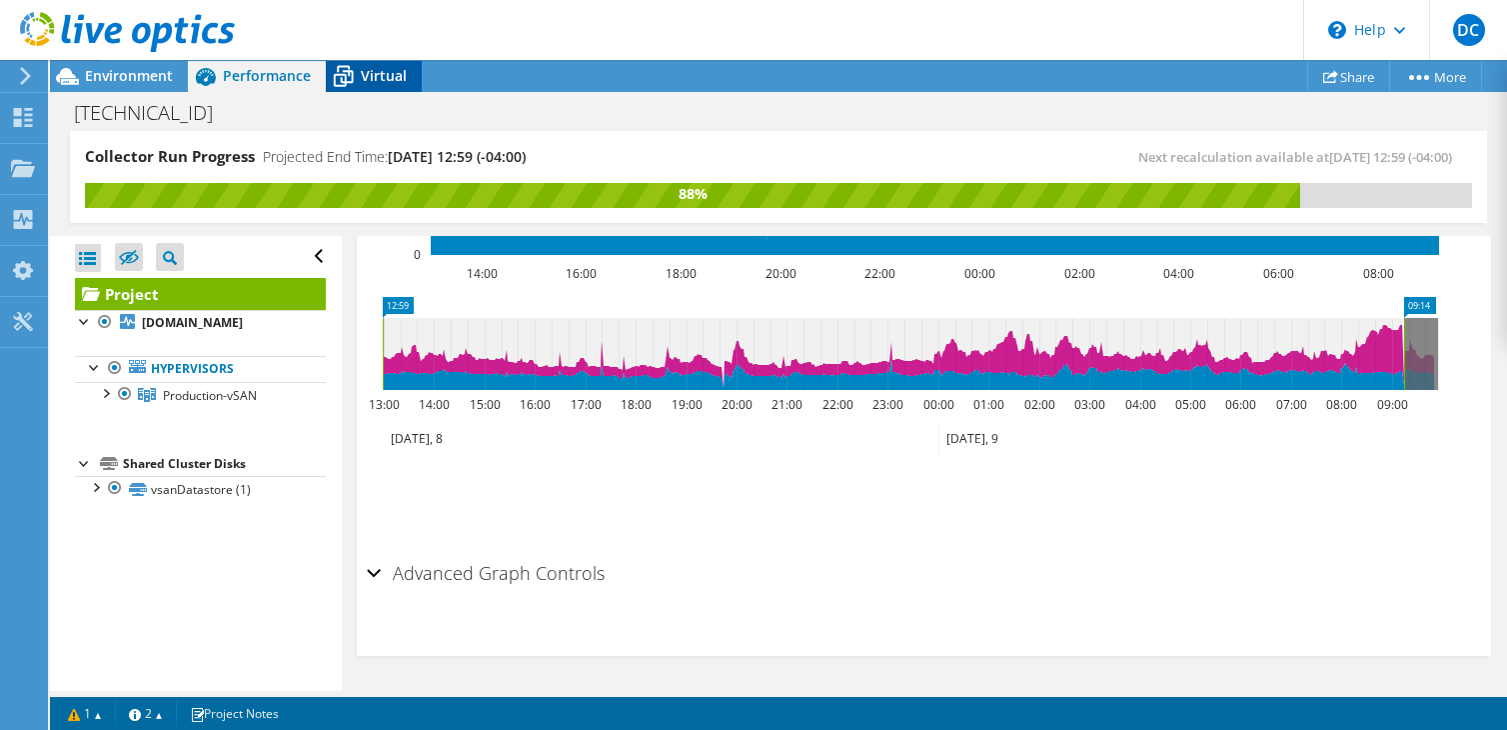
click at [363, 78] on span "Virtual" at bounding box center [384, 75] width 46 height 19
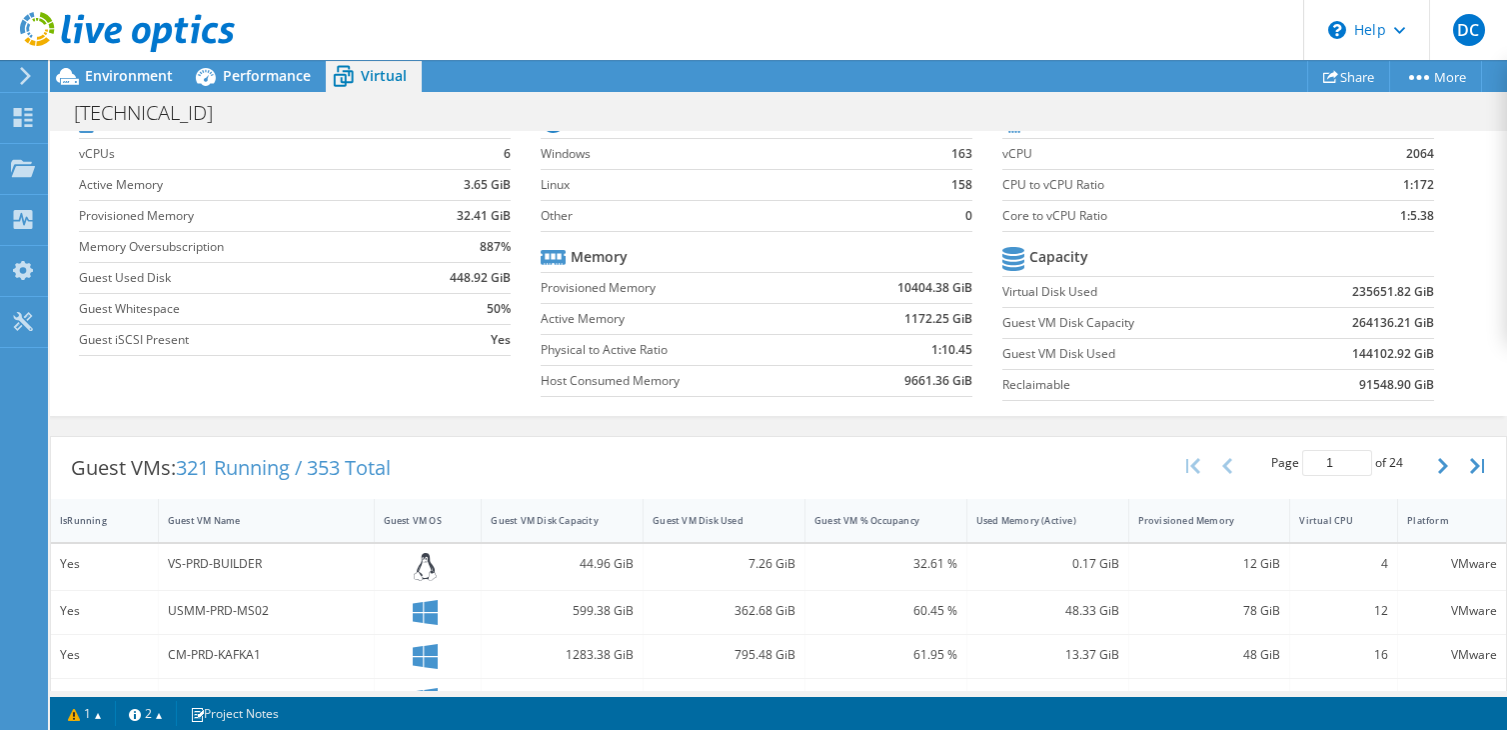
scroll to position [400, 0]
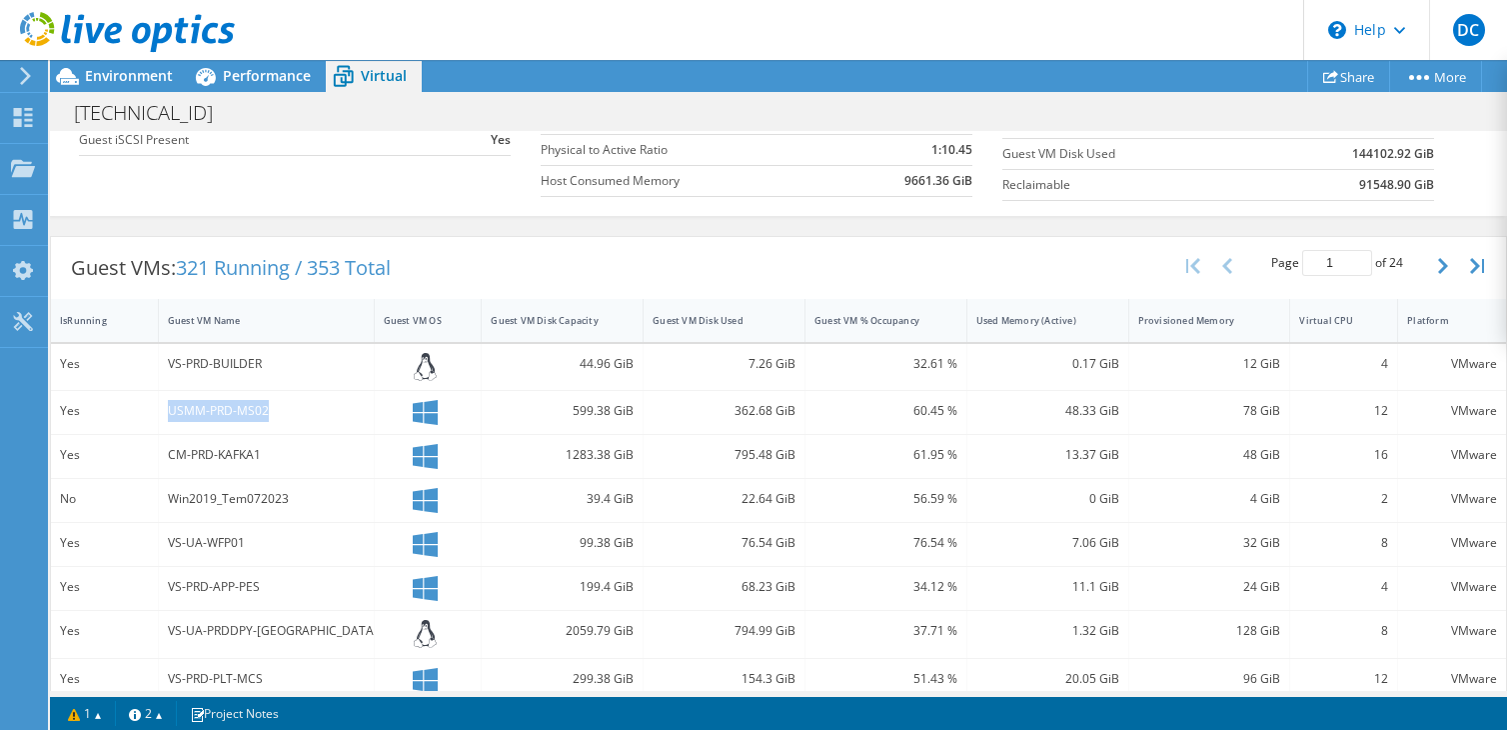
drag, startPoint x: 267, startPoint y: 410, endPoint x: 163, endPoint y: 413, distance: 104.0
click at [163, 413] on div "USMM-PRD-MS02" at bounding box center [267, 412] width 216 height 43
copy div "USMM-PRD-MS02"
click at [294, 498] on div "Win2019_Tem072023" at bounding box center [266, 499] width 197 height 22
drag, startPoint x: 295, startPoint y: 503, endPoint x: 167, endPoint y: 508, distance: 128.0
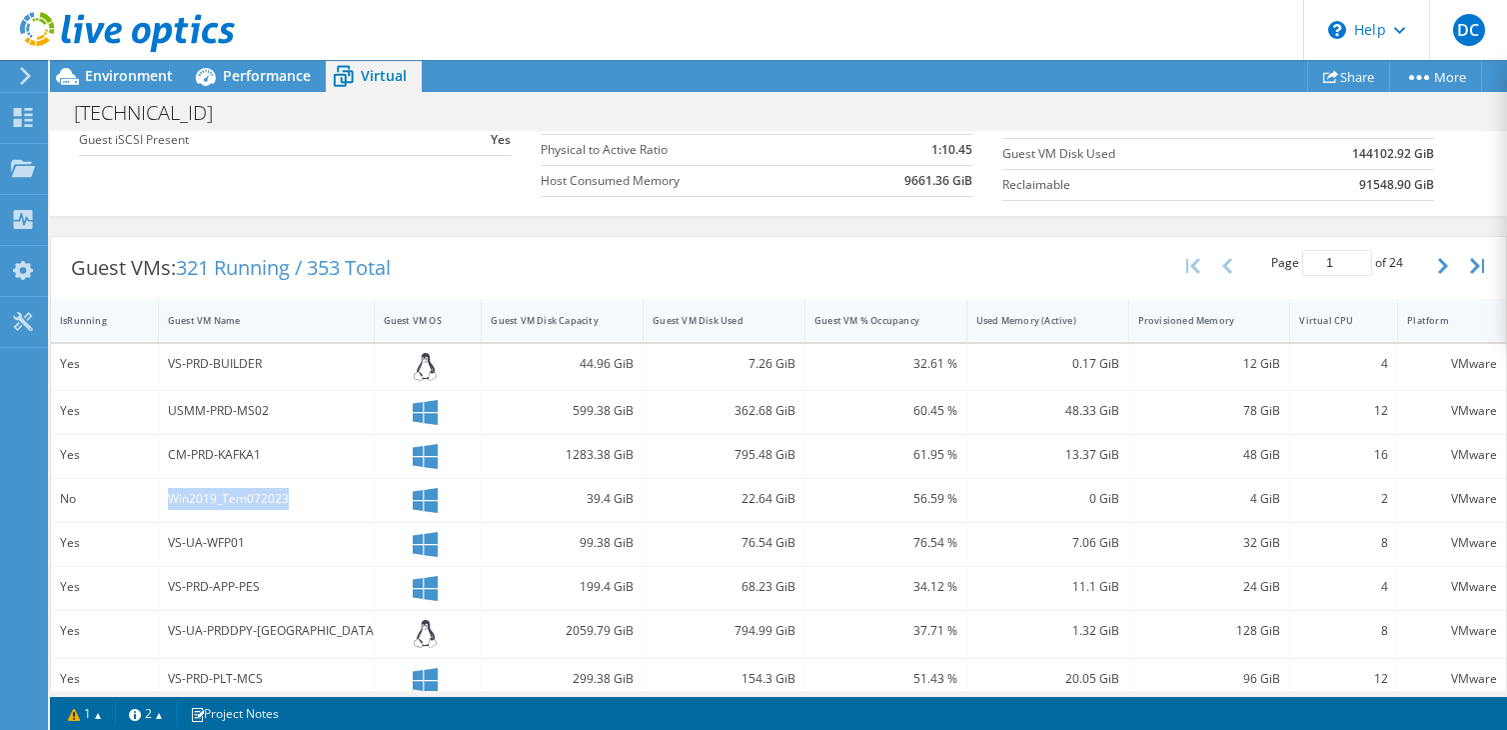
click at [168, 508] on div "Win2019_Tem072023" at bounding box center [266, 499] width 197 height 22
copy div "Win2019_Tem072023"
click at [781, 1] on header "DC End User Divine Chamoh [EMAIL_ADDRESS][DOMAIN_NAME] Persivia Inc My Profile …" at bounding box center [753, 30] width 1507 height 60
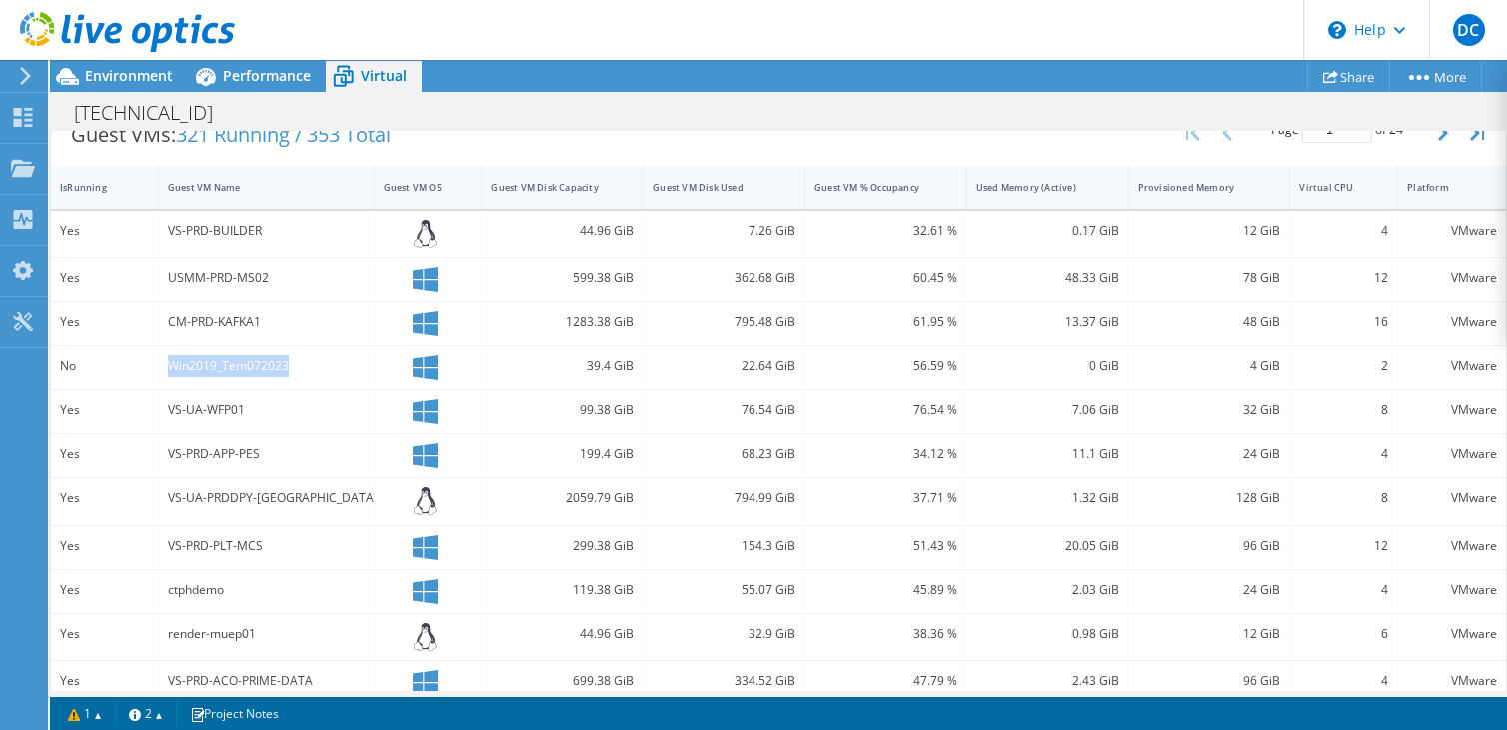
scroll to position [333, 0]
